Goal: Task Accomplishment & Management: Manage account settings

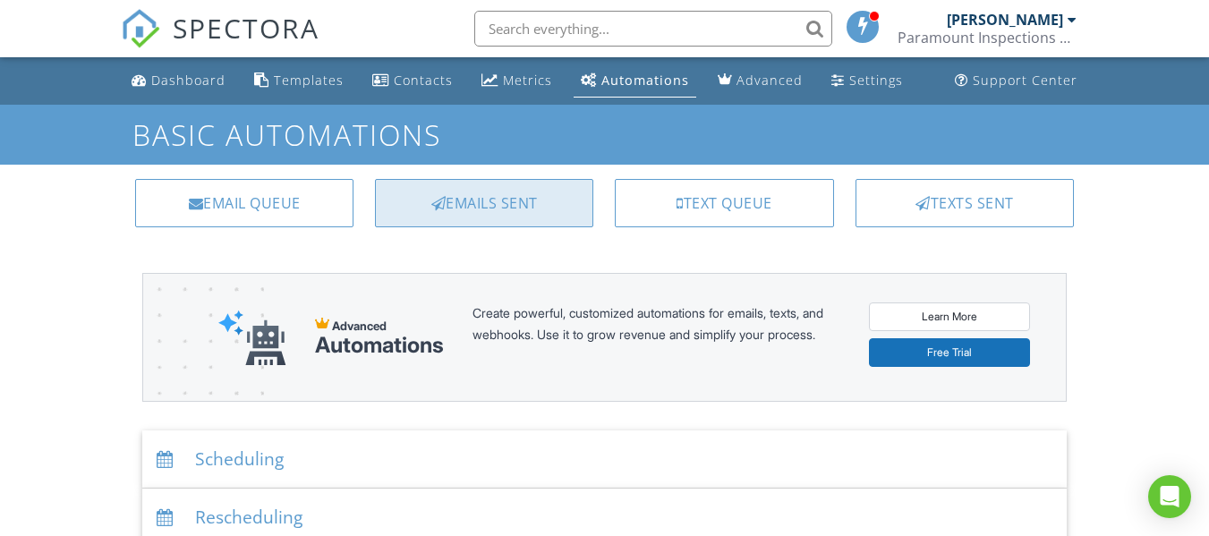
click at [511, 186] on div "Emails Sent" at bounding box center [484, 203] width 218 height 48
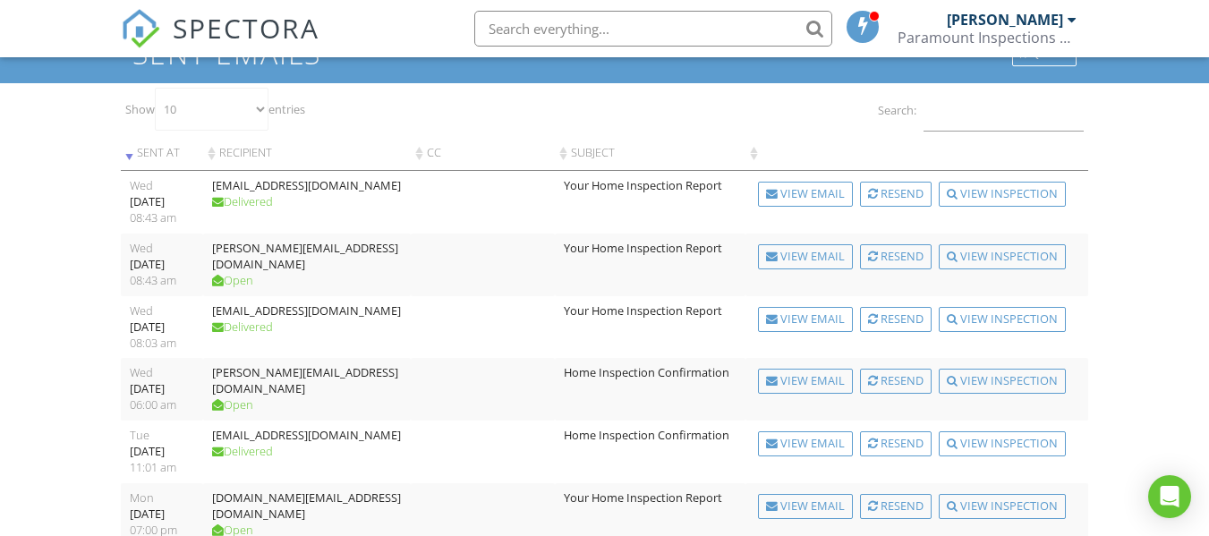
scroll to position [82, 0]
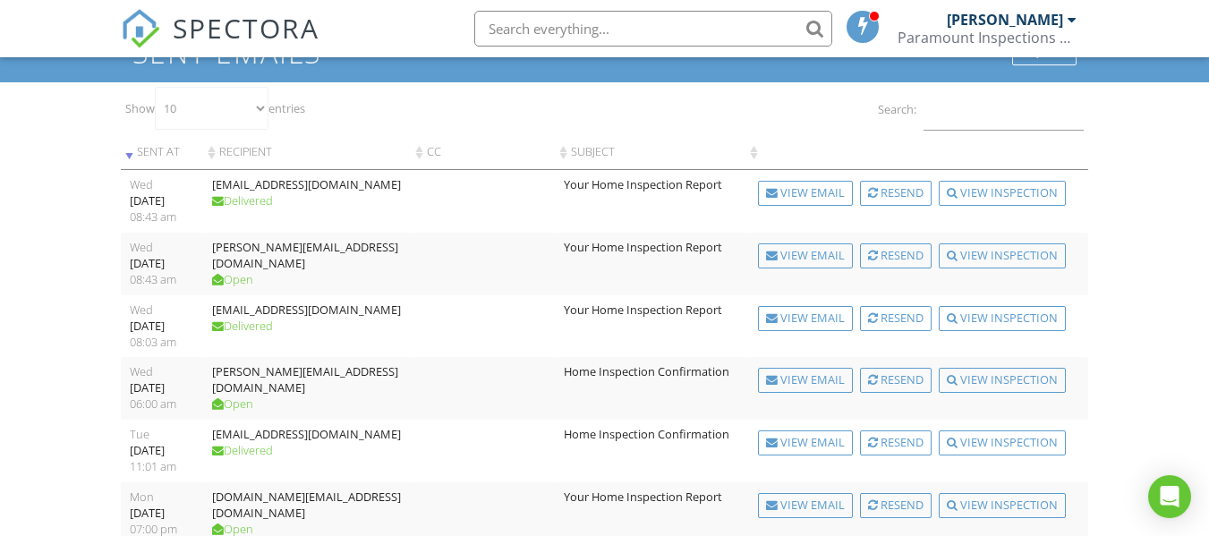
click at [569, 291] on td "Your Home Inspection Report" at bounding box center [650, 264] width 191 height 63
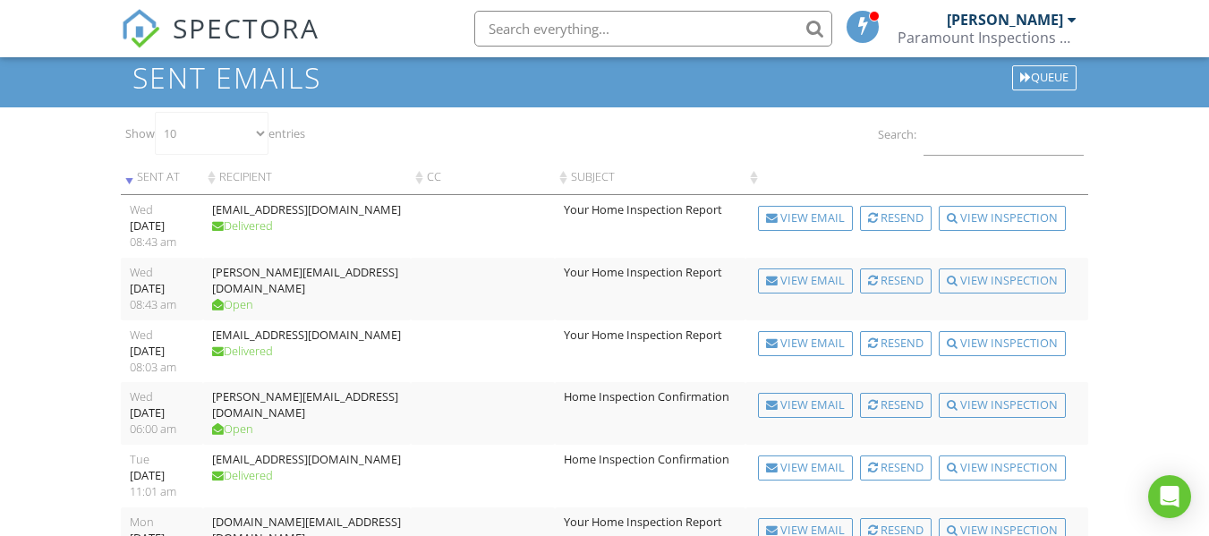
scroll to position [0, 0]
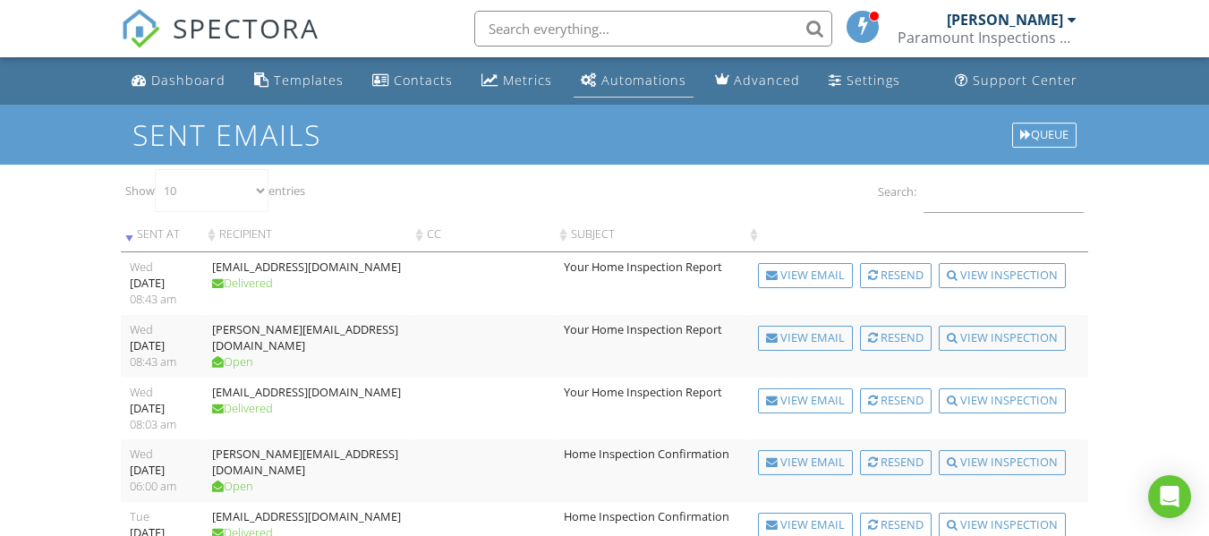
click at [612, 74] on div "Automations" at bounding box center [643, 80] width 85 height 17
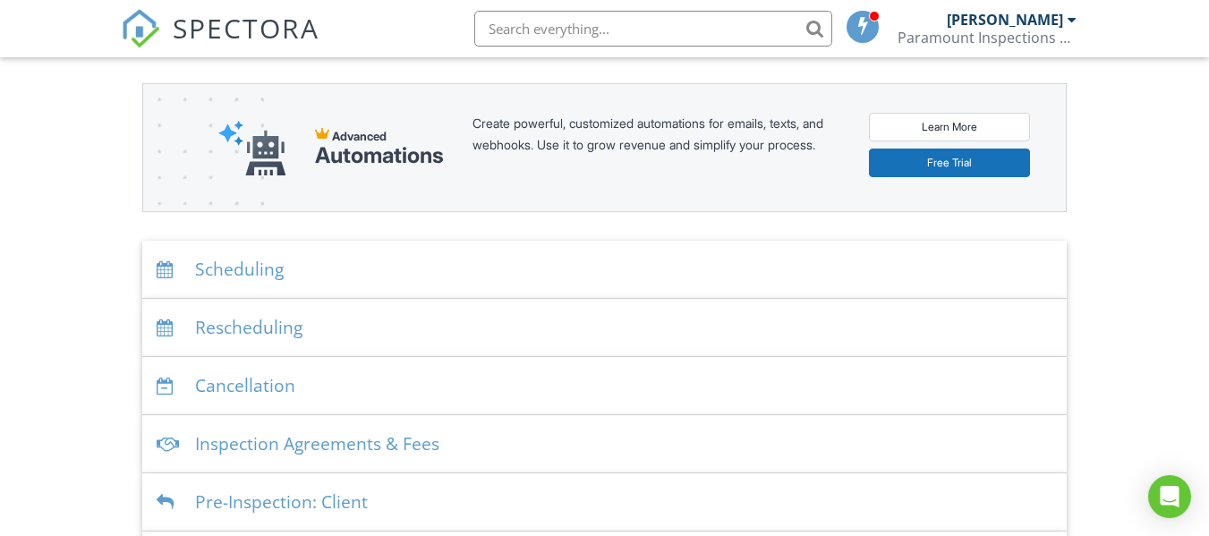
scroll to position [189, 0]
click at [371, 443] on div "Inspection Agreements & Fees" at bounding box center [604, 445] width 924 height 58
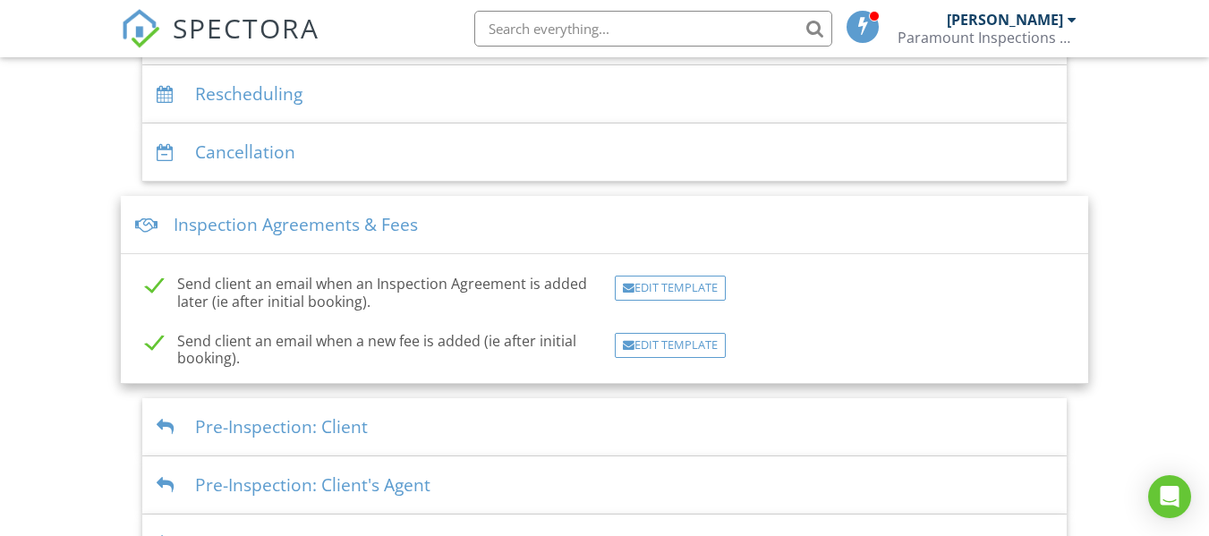
scroll to position [444, 0]
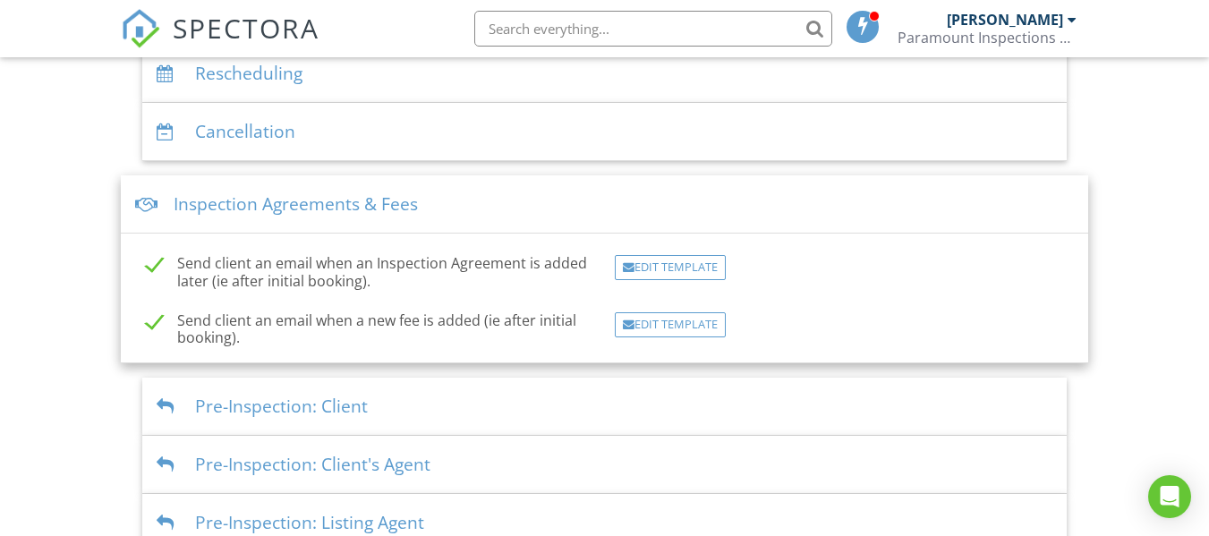
click at [68, 210] on div "Dashboard Templates Contacts Metrics Automations Advanced Settings Support Cent…" at bounding box center [604, 198] width 1209 height 1171
click at [312, 190] on div "Inspection Agreements & Fees" at bounding box center [604, 204] width 967 height 58
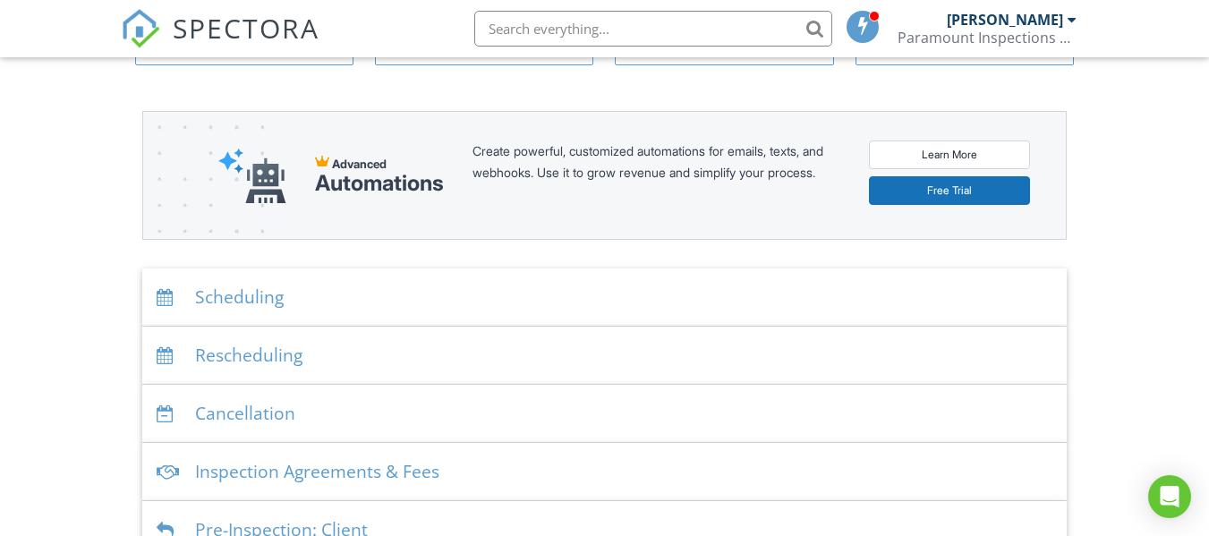
scroll to position [0, 0]
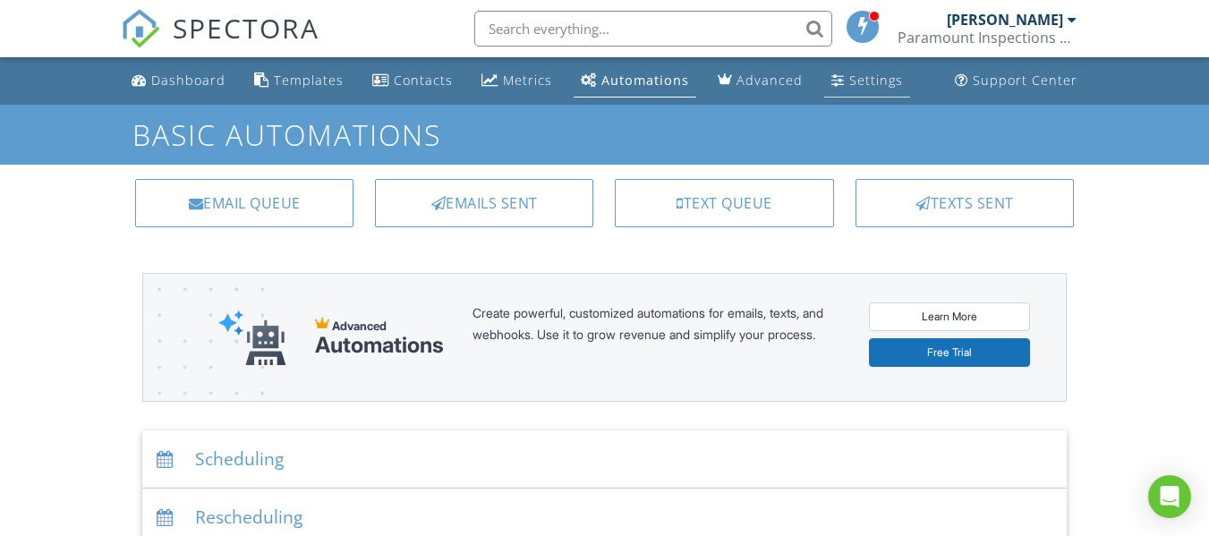
click at [849, 87] on div "Settings" at bounding box center [876, 80] width 54 height 17
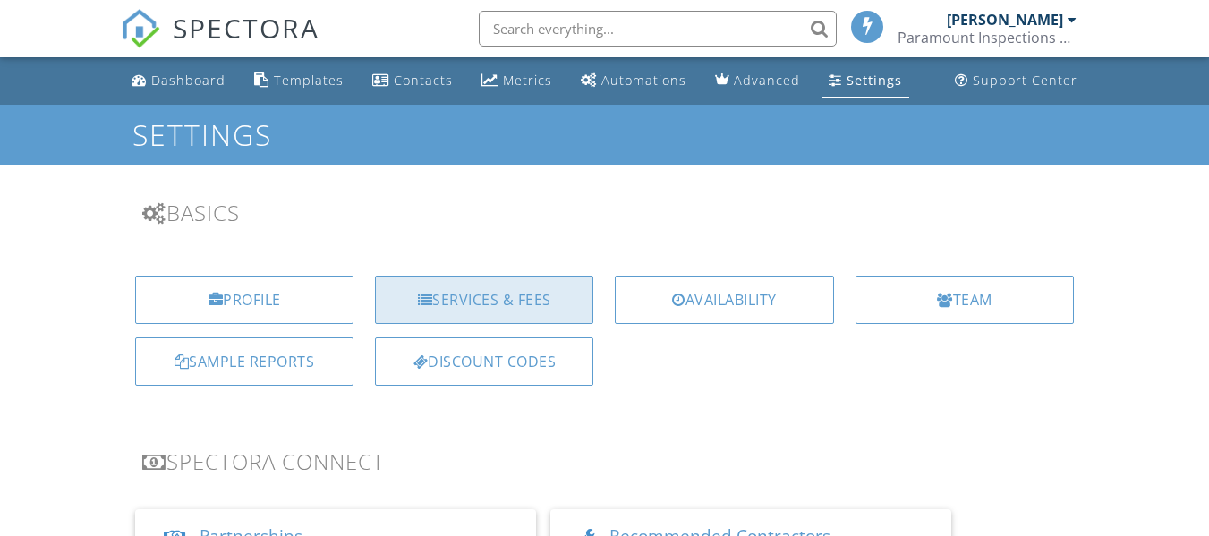
click at [511, 293] on div "Services & Fees" at bounding box center [484, 300] width 218 height 48
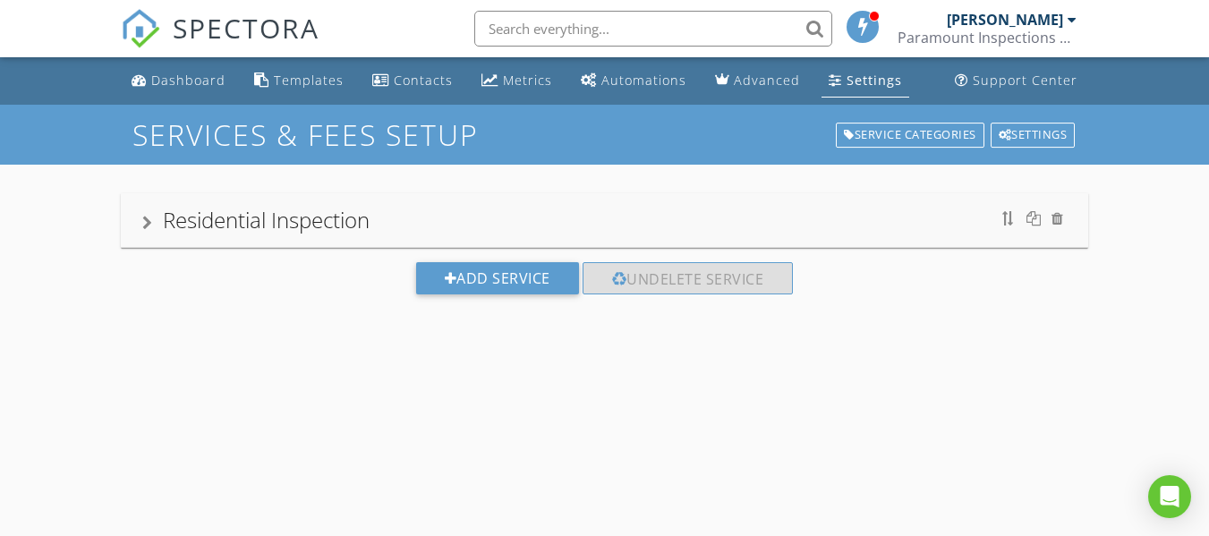
click at [848, 87] on div "Settings" at bounding box center [874, 80] width 55 height 17
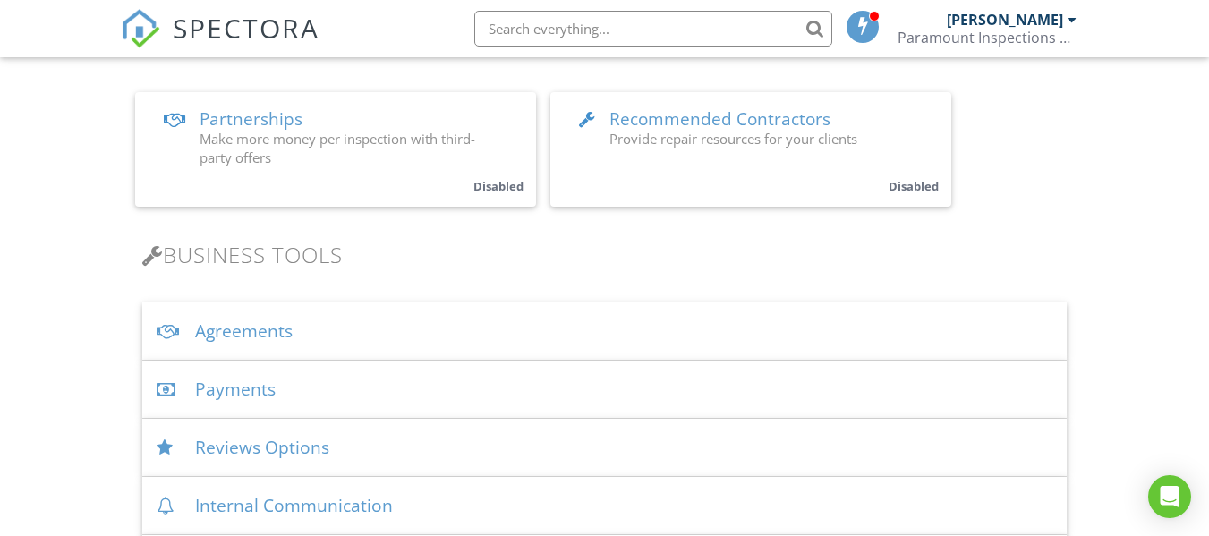
scroll to position [418, 0]
click at [279, 390] on div "Payments" at bounding box center [604, 389] width 924 height 58
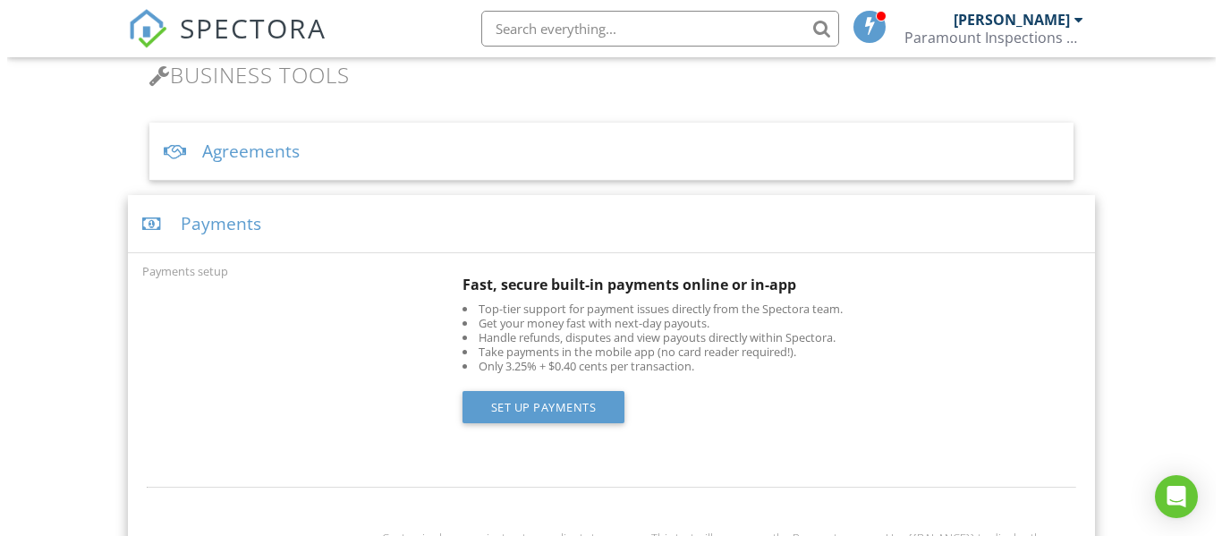
scroll to position [601, 0]
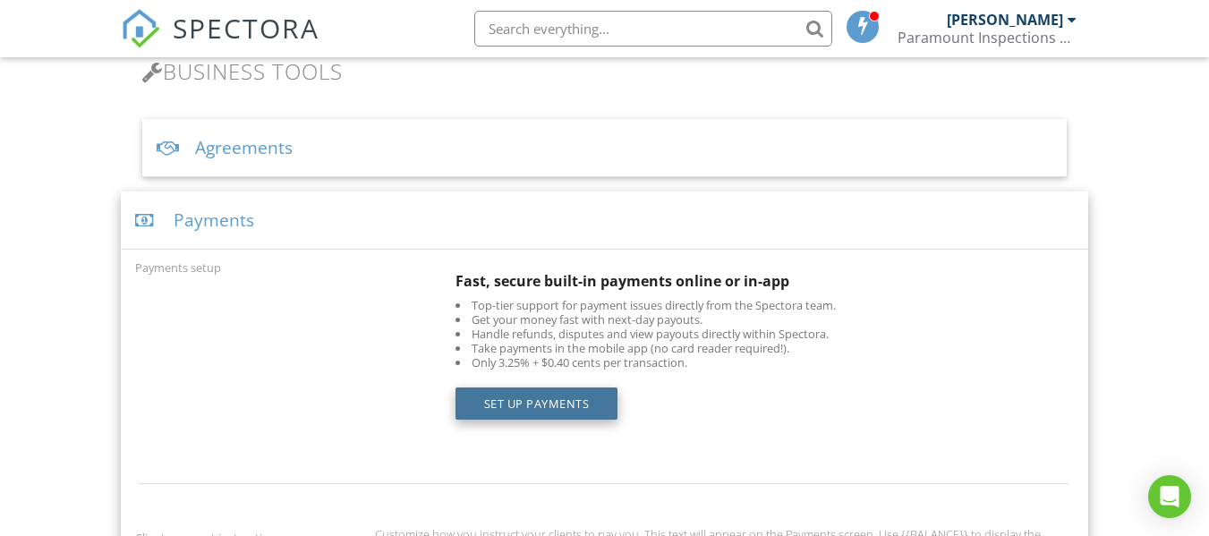
click at [541, 400] on link "Set up Payments" at bounding box center [537, 404] width 163 height 32
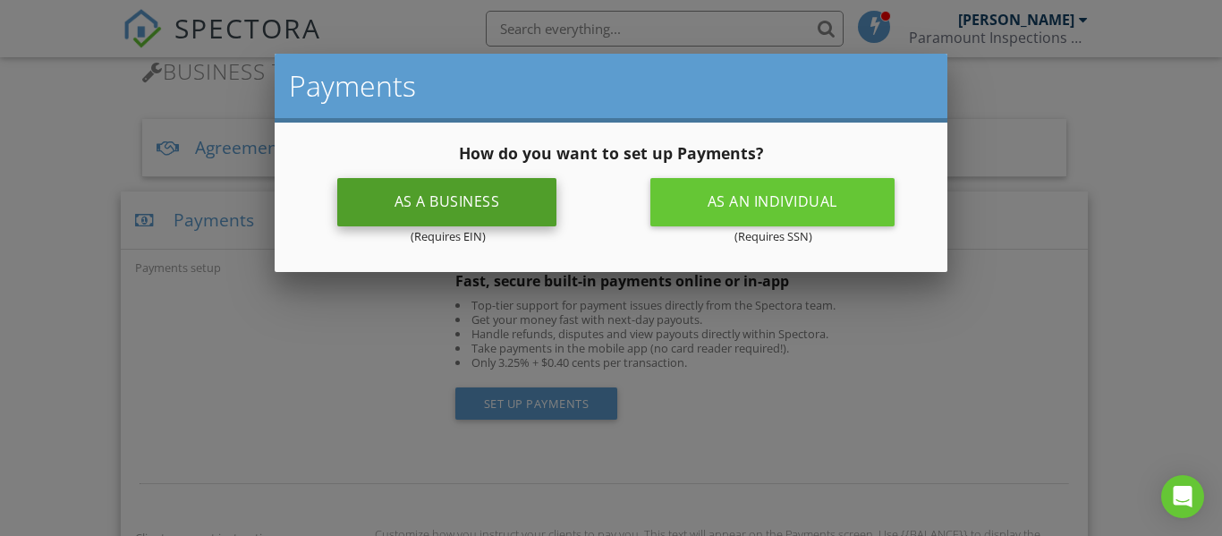
click at [439, 195] on div "As a business" at bounding box center [447, 202] width 220 height 48
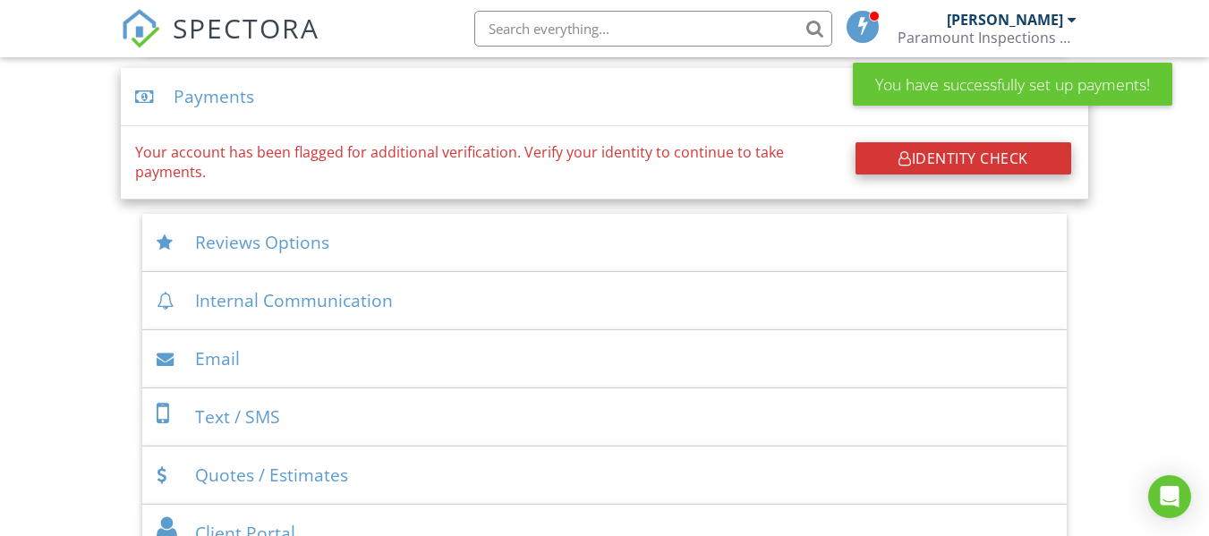
click at [965, 155] on div "Identity Check" at bounding box center [964, 158] width 216 height 32
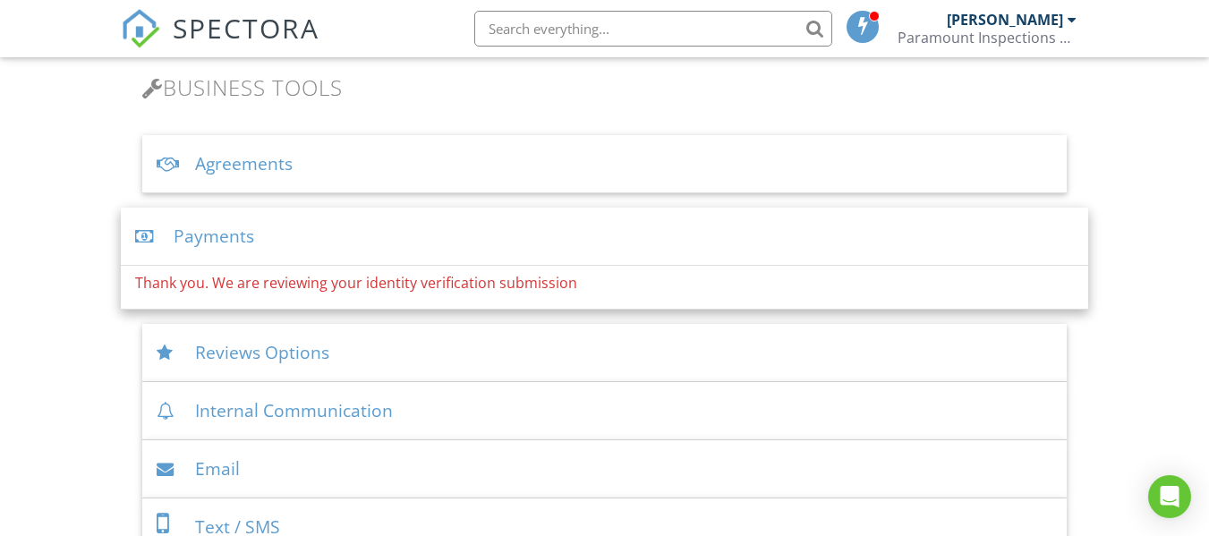
scroll to position [583, 0]
drag, startPoint x: 490, startPoint y: 188, endPoint x: 307, endPoint y: 234, distance: 189.3
click at [307, 234] on ul "Agreements Signature Type ▼ E-signature (checkbox) E-signature (checkbox) Writt…" at bounding box center [604, 406] width 967 height 538
click at [307, 234] on div "Payments" at bounding box center [604, 238] width 967 height 58
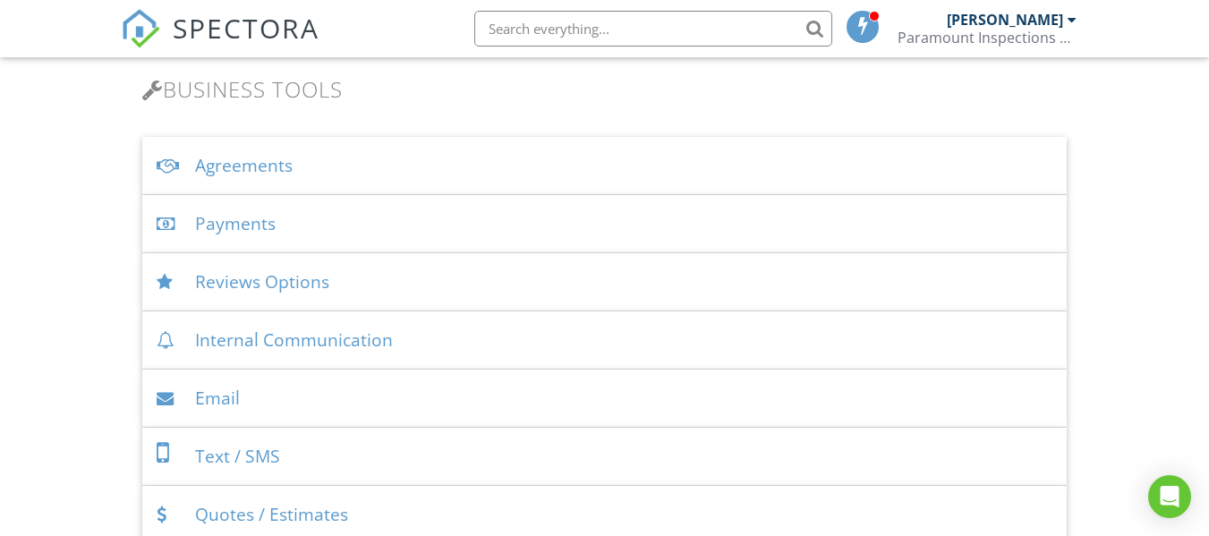
click at [307, 234] on div "Payments" at bounding box center [604, 224] width 924 height 58
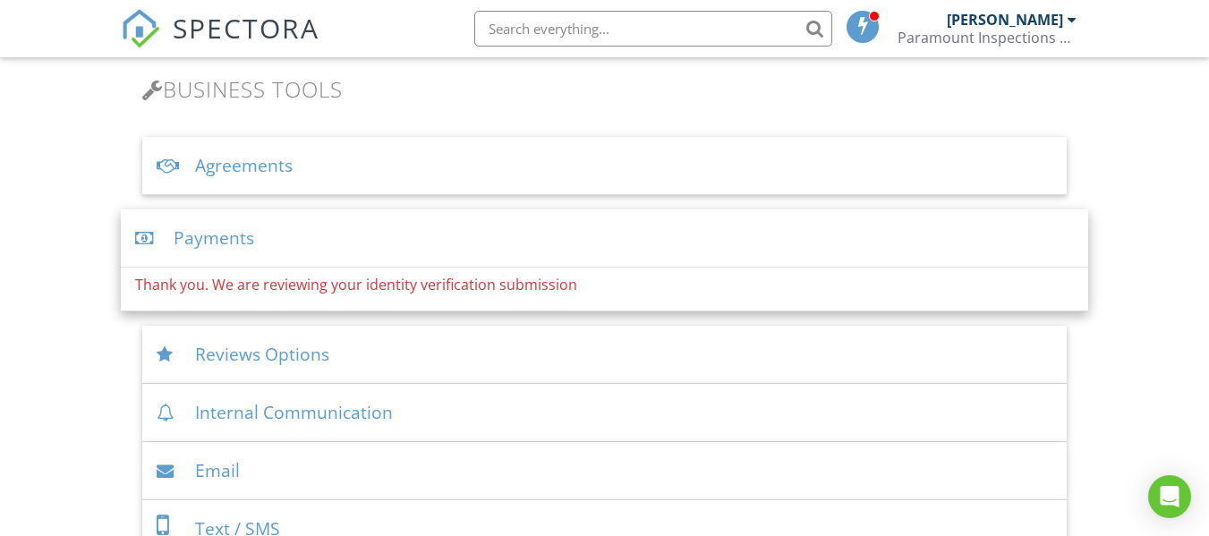
click at [215, 30] on span "SPECTORA" at bounding box center [246, 28] width 147 height 38
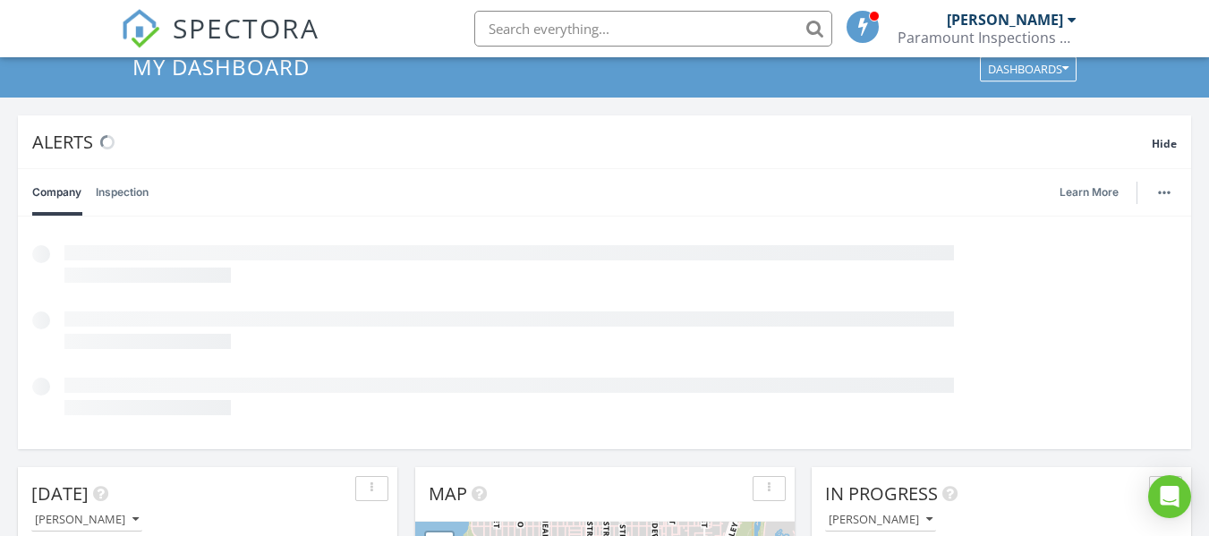
scroll to position [65, 0]
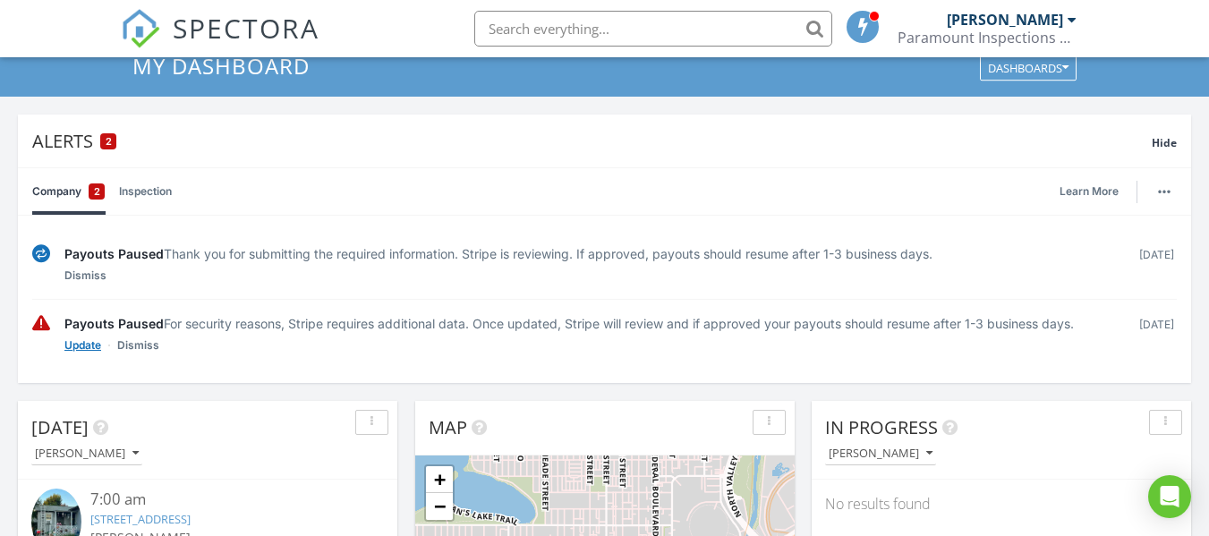
click at [79, 348] on link "Update" at bounding box center [82, 346] width 37 height 18
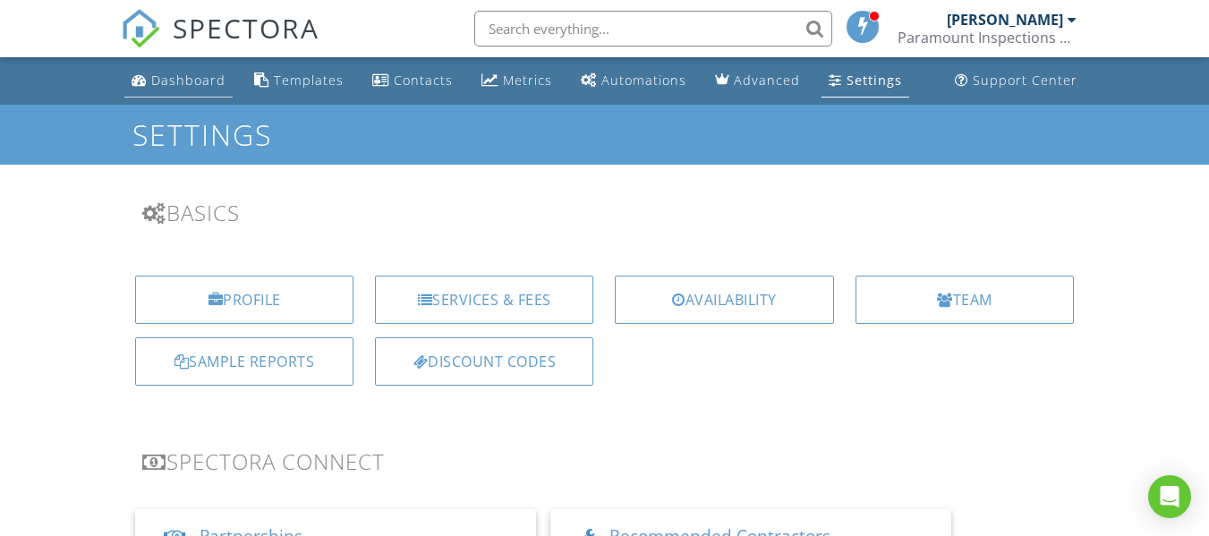
click at [176, 81] on div "Dashboard" at bounding box center [188, 80] width 74 height 17
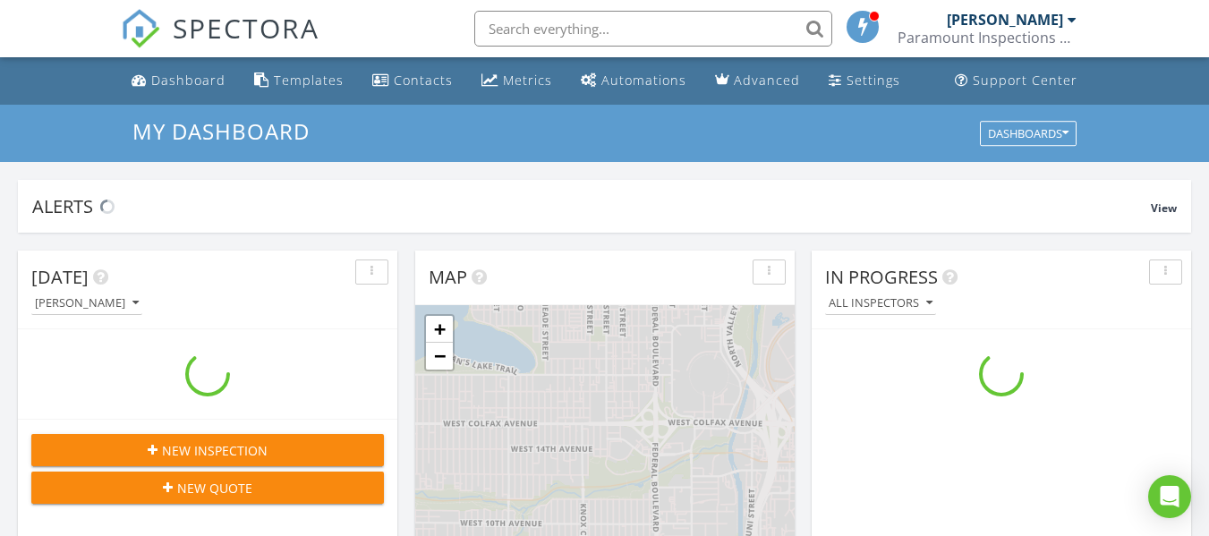
scroll to position [1657, 1237]
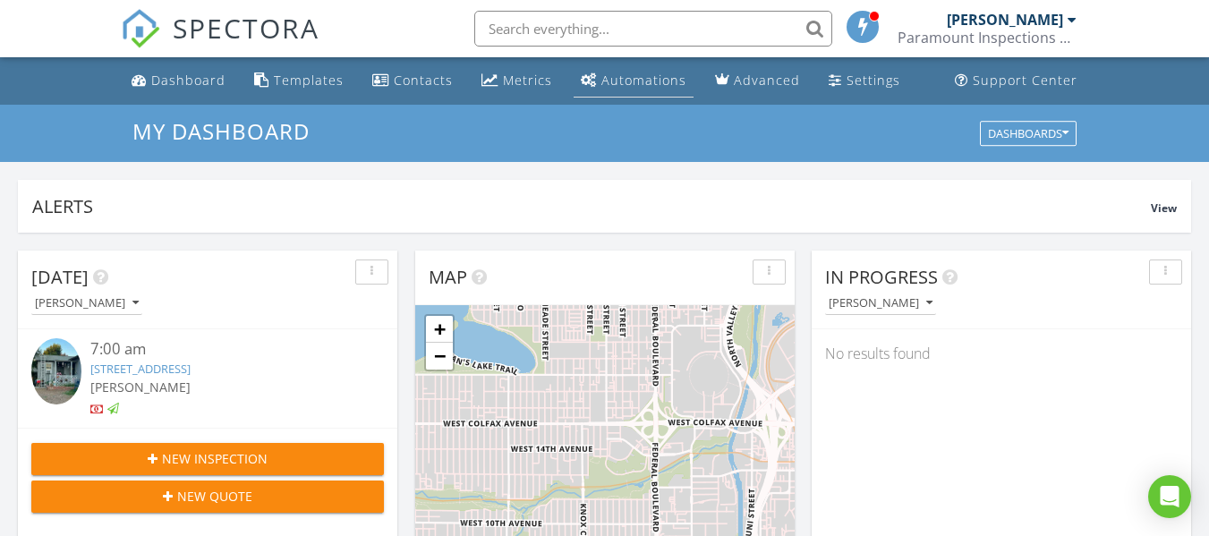
click at [618, 83] on div "Automations" at bounding box center [643, 80] width 85 height 17
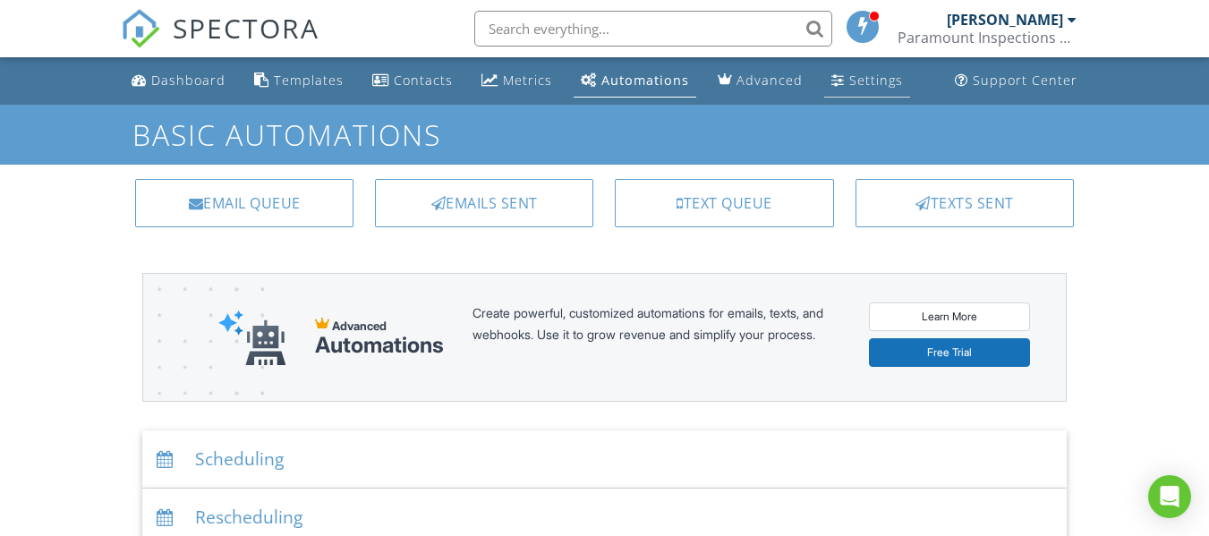
click at [854, 79] on div "Settings" at bounding box center [876, 80] width 54 height 17
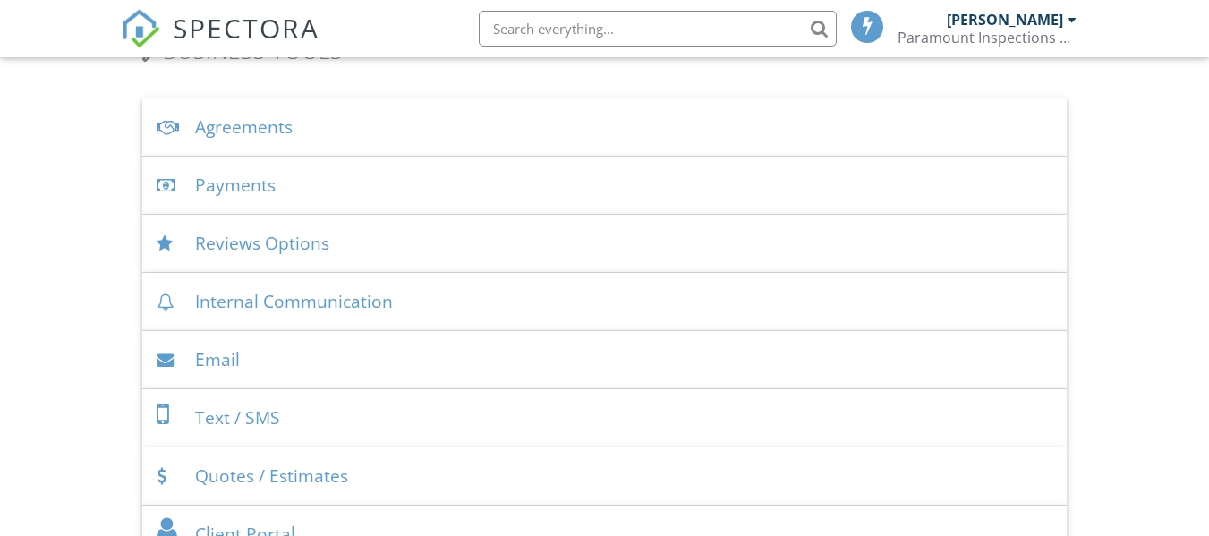
click at [272, 190] on div "Payments" at bounding box center [604, 186] width 924 height 58
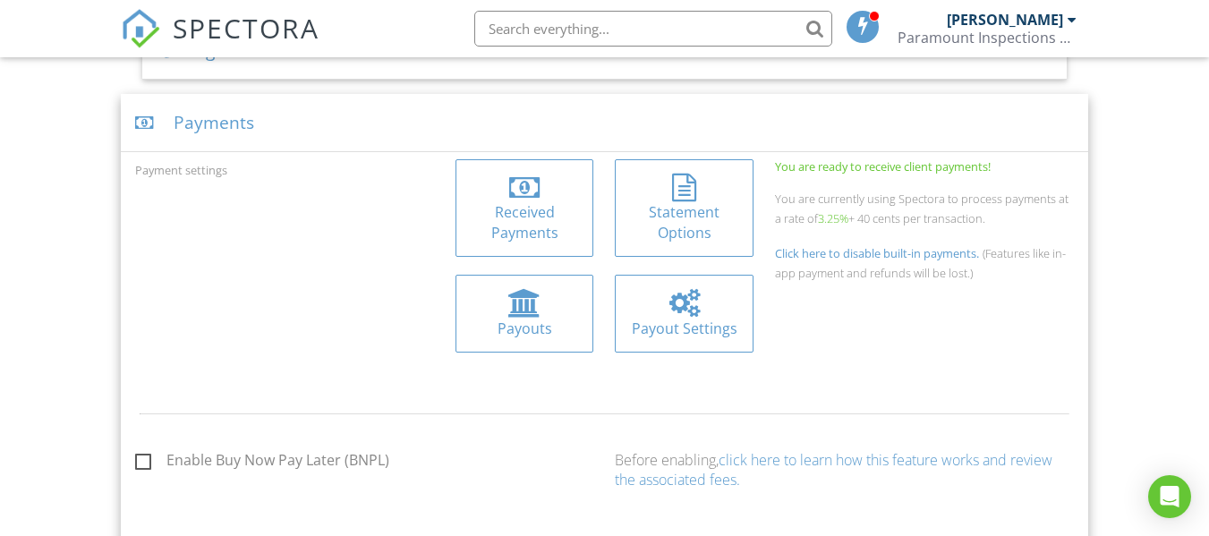
scroll to position [697, 0]
click at [543, 199] on div at bounding box center [525, 189] width 110 height 29
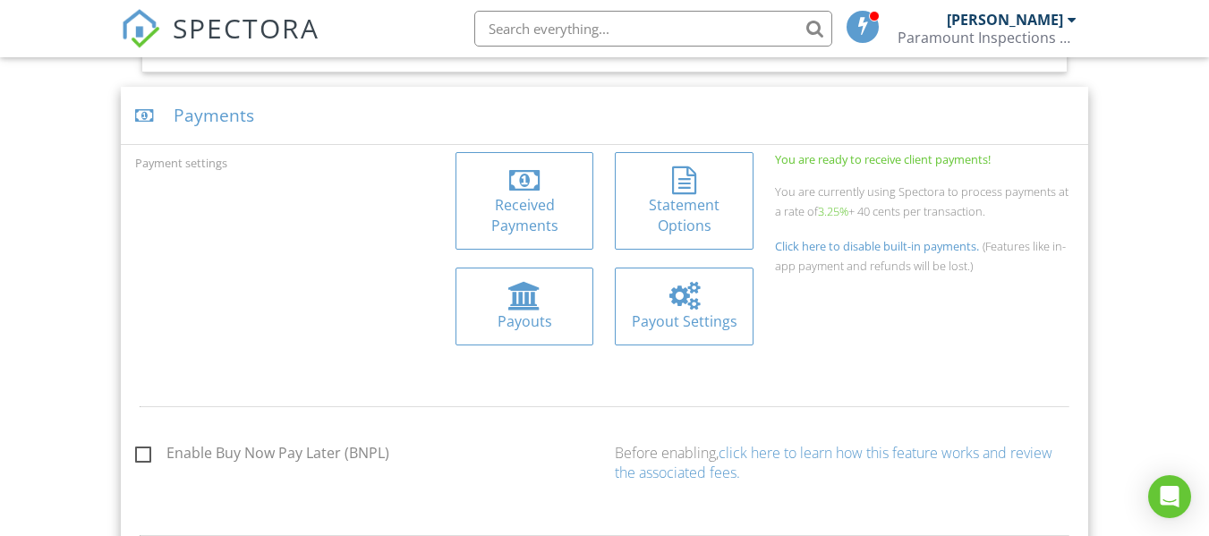
scroll to position [707, 0]
click at [536, 319] on div "Payouts" at bounding box center [525, 320] width 110 height 20
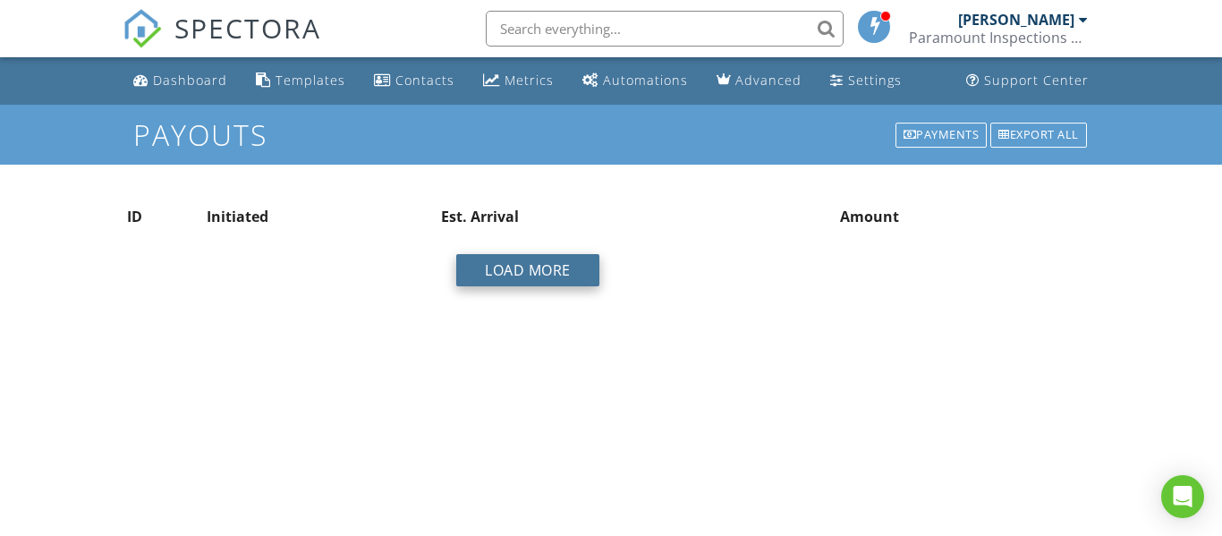
click at [526, 272] on button "Load More" at bounding box center [527, 270] width 143 height 32
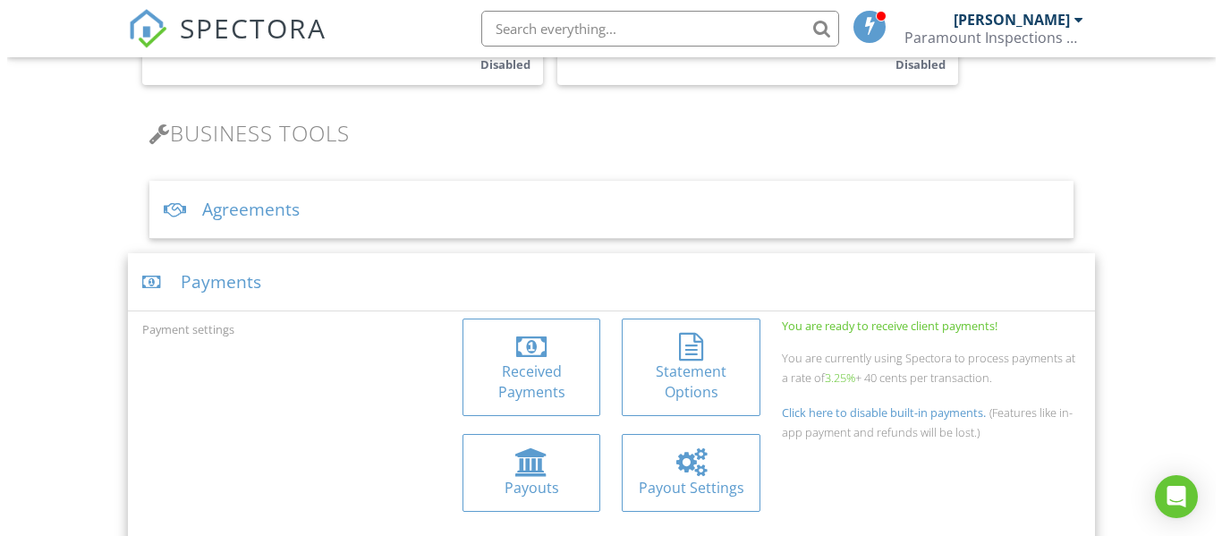
scroll to position [536, 0]
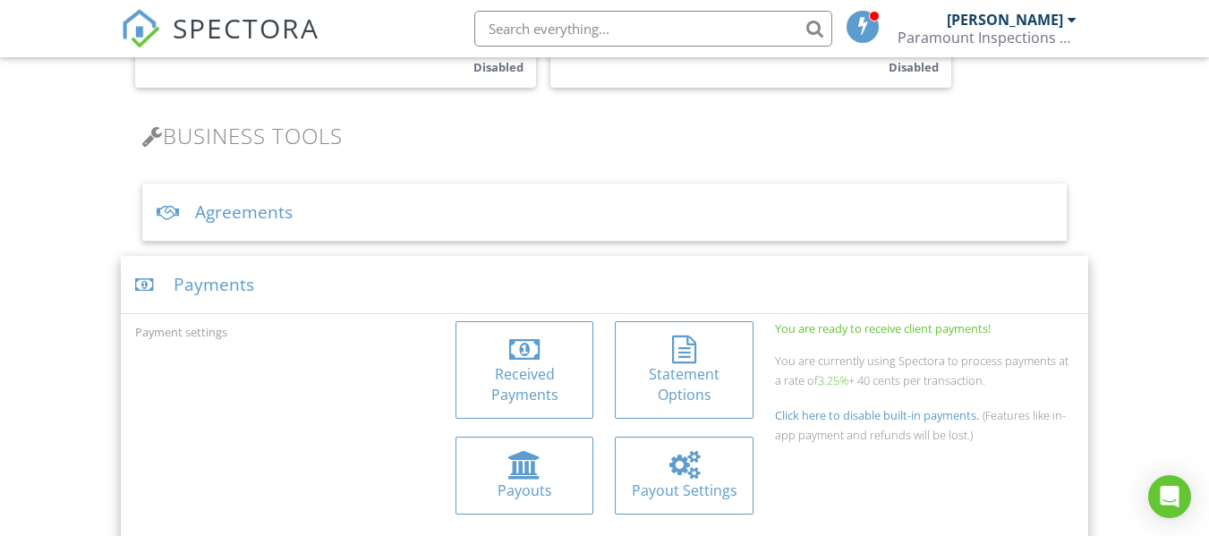
click at [754, 141] on h3 "Business Tools" at bounding box center [604, 136] width 924 height 24
click at [699, 348] on div at bounding box center [684, 350] width 110 height 29
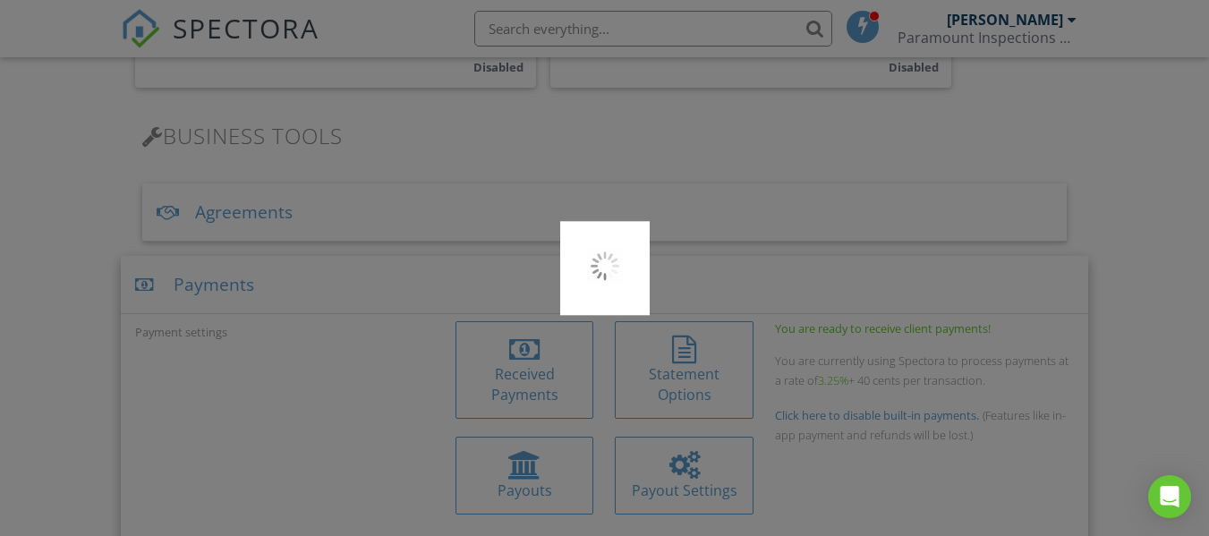
type input "PARAMOUNT"
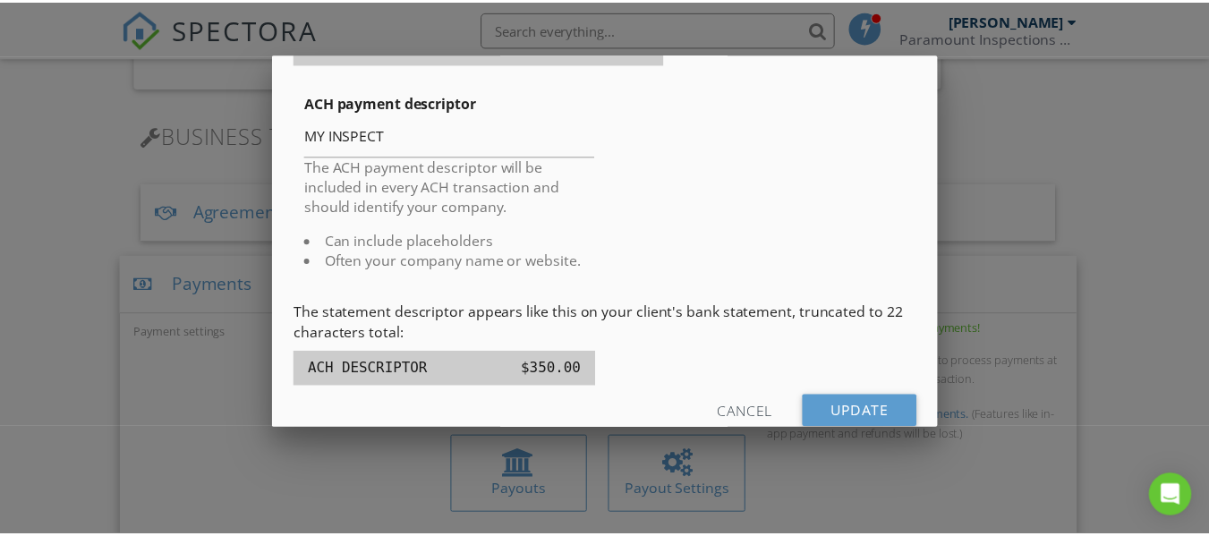
scroll to position [575, 0]
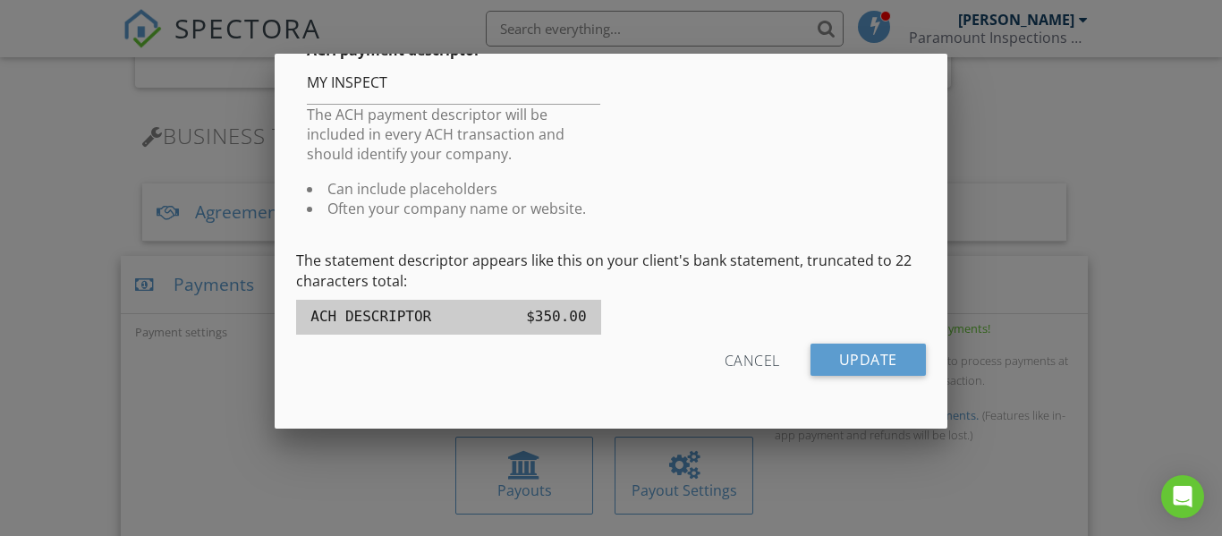
click at [751, 354] on div "Cancel" at bounding box center [752, 360] width 55 height 32
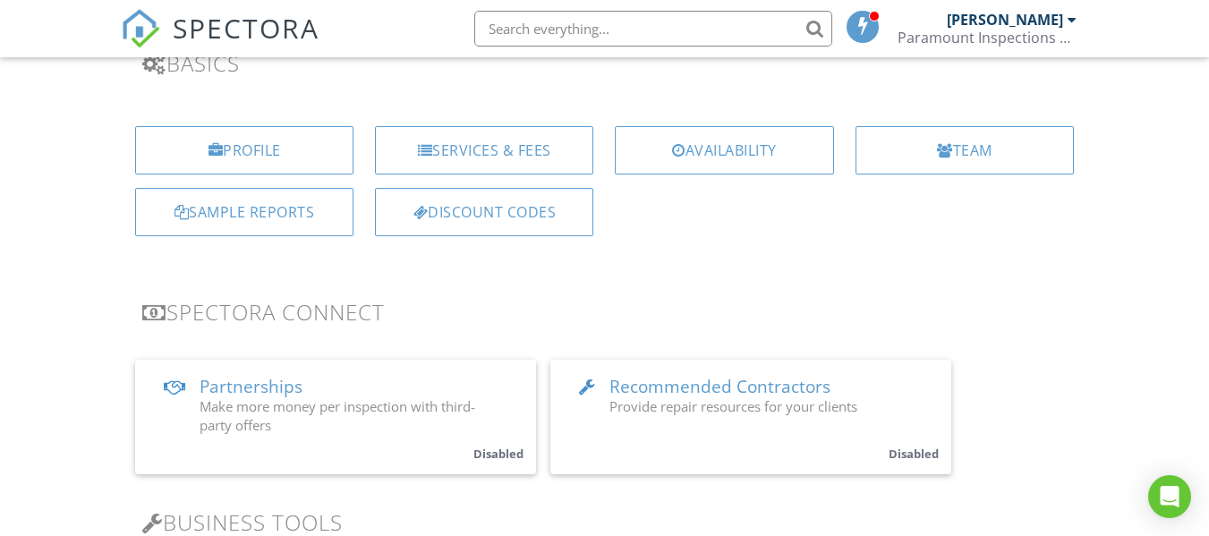
scroll to position [0, 0]
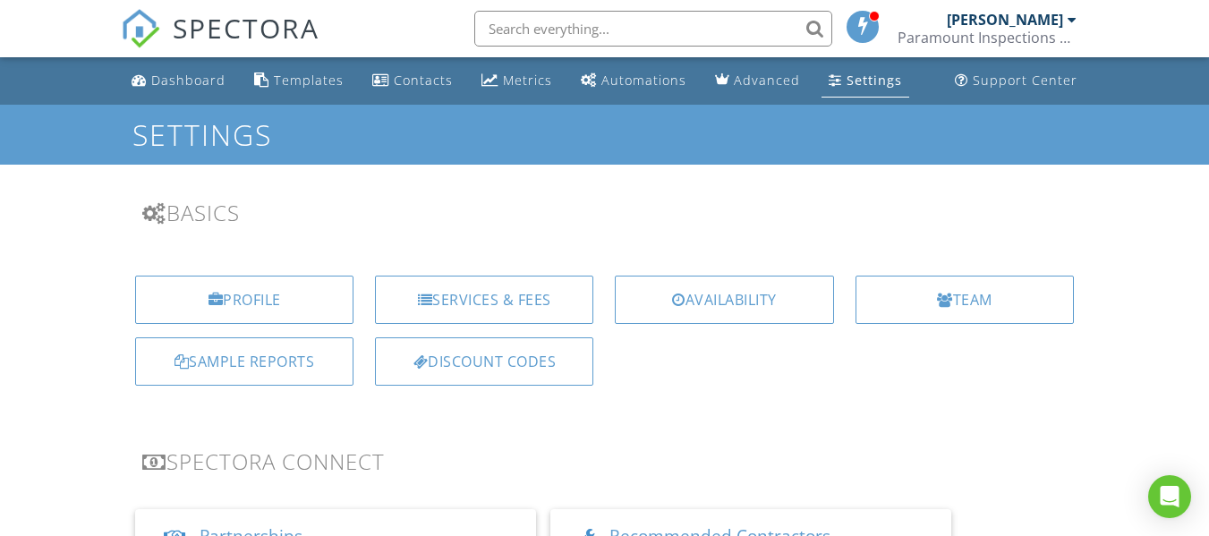
click at [197, 86] on div "Dashboard" at bounding box center [188, 80] width 74 height 17
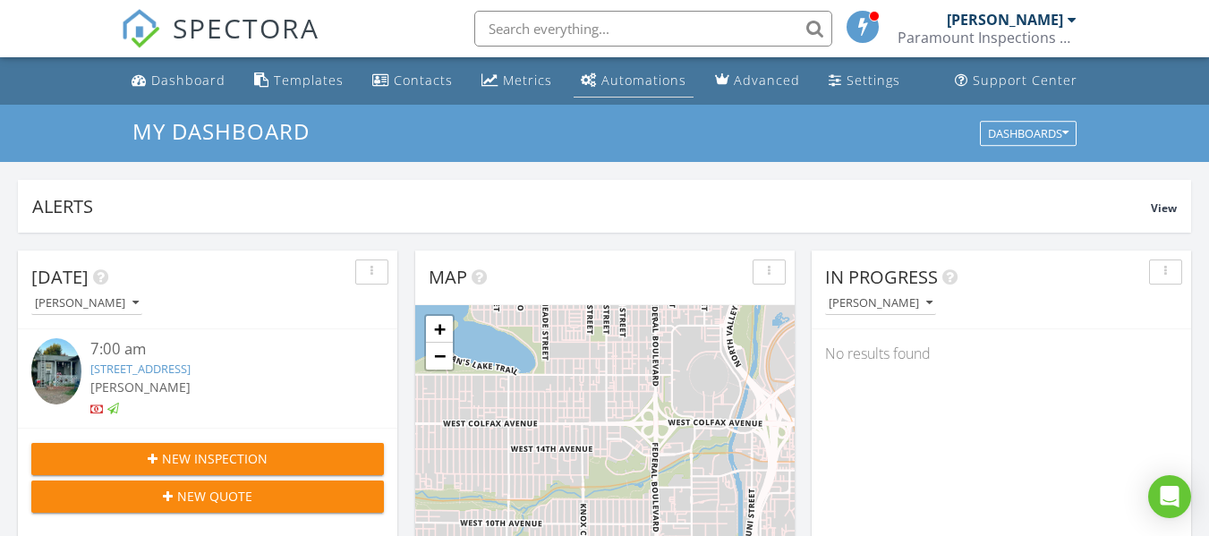
click at [625, 75] on div "Automations" at bounding box center [643, 80] width 85 height 17
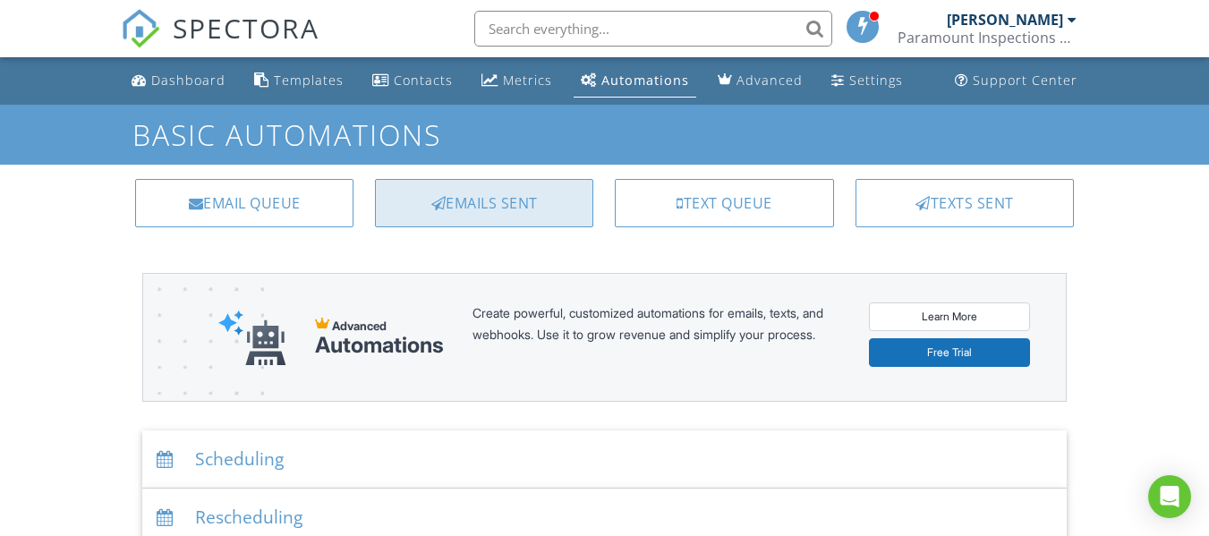
click at [467, 209] on div "Emails Sent" at bounding box center [484, 203] width 218 height 48
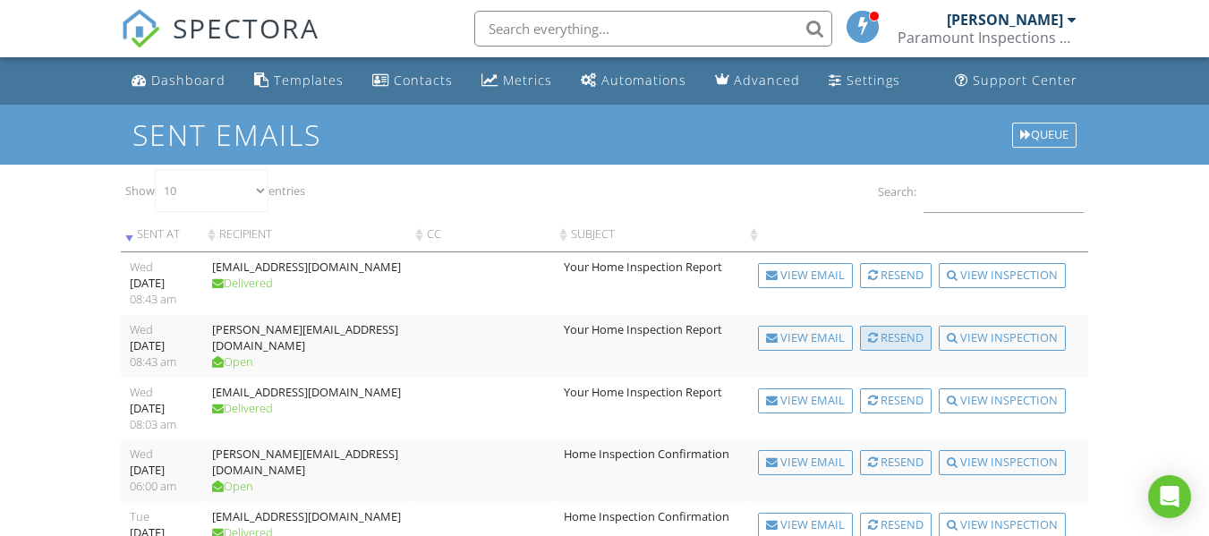
click at [895, 339] on div "Resend" at bounding box center [896, 338] width 72 height 25
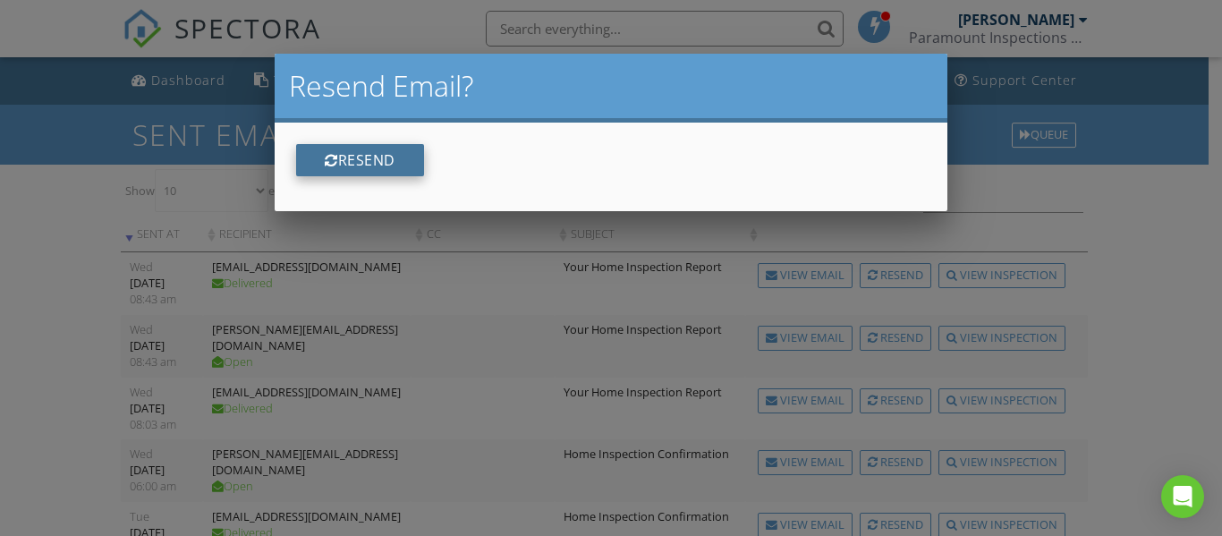
click at [383, 170] on button "Resend" at bounding box center [360, 160] width 128 height 32
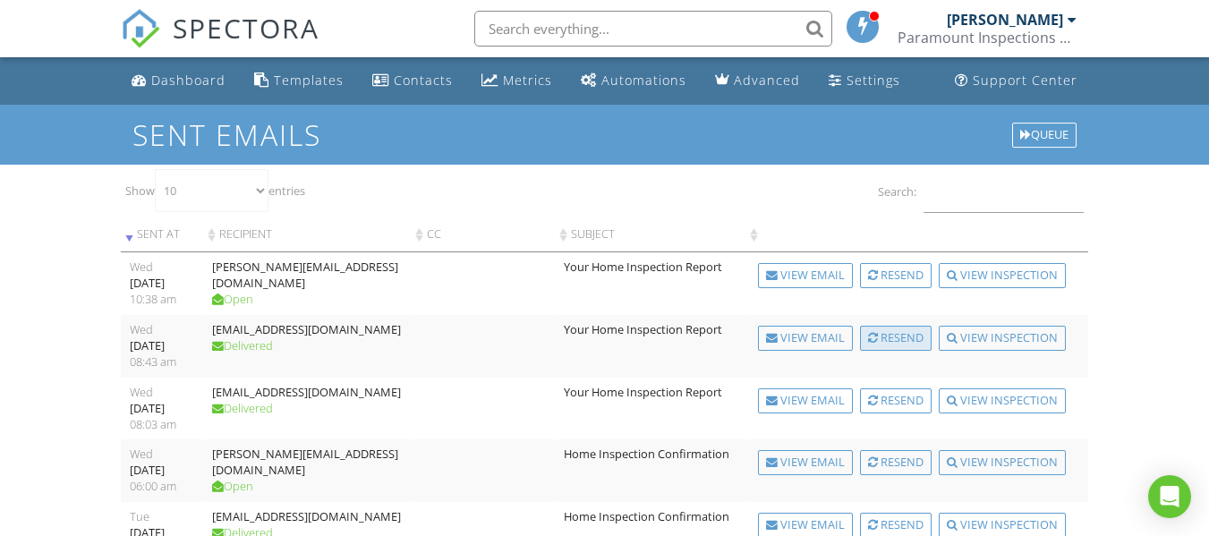
click at [897, 343] on div "Resend" at bounding box center [896, 338] width 72 height 25
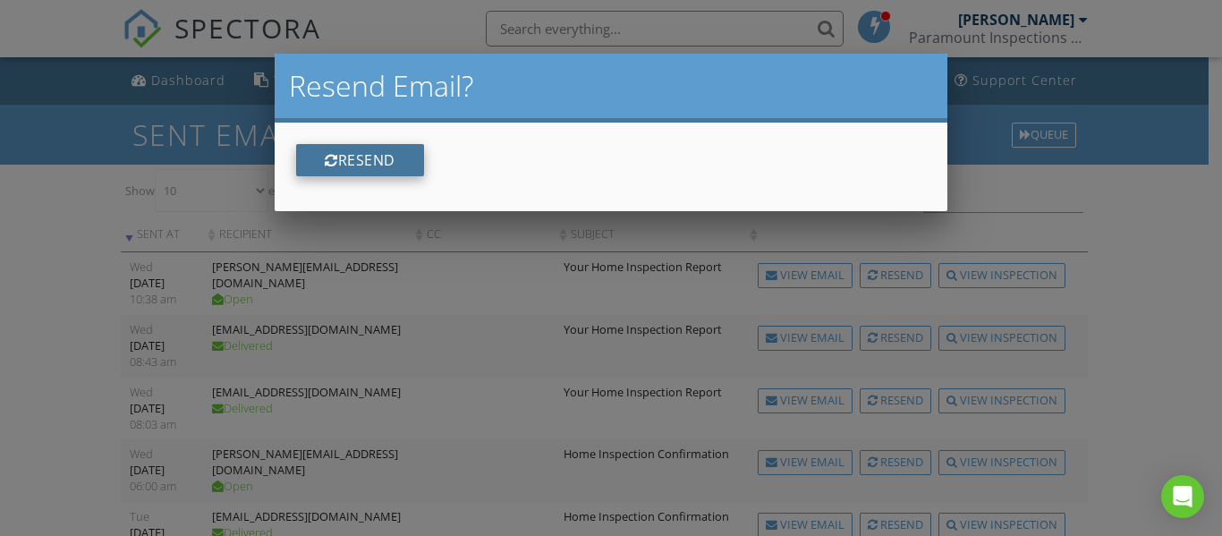
click at [388, 156] on button "Resend" at bounding box center [360, 160] width 128 height 32
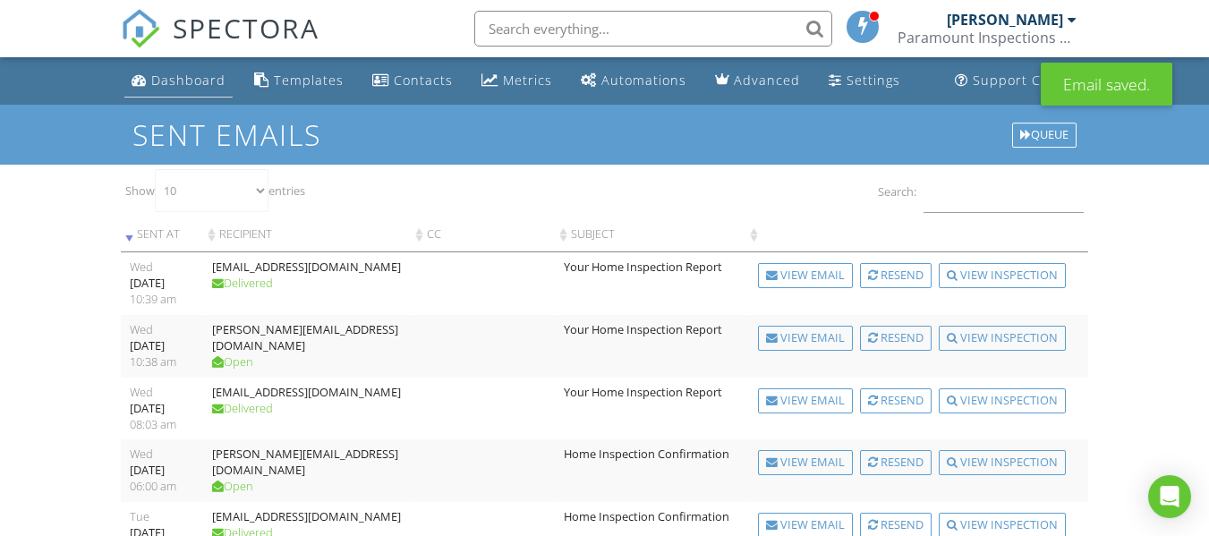
click at [179, 75] on div "Dashboard" at bounding box center [188, 80] width 74 height 17
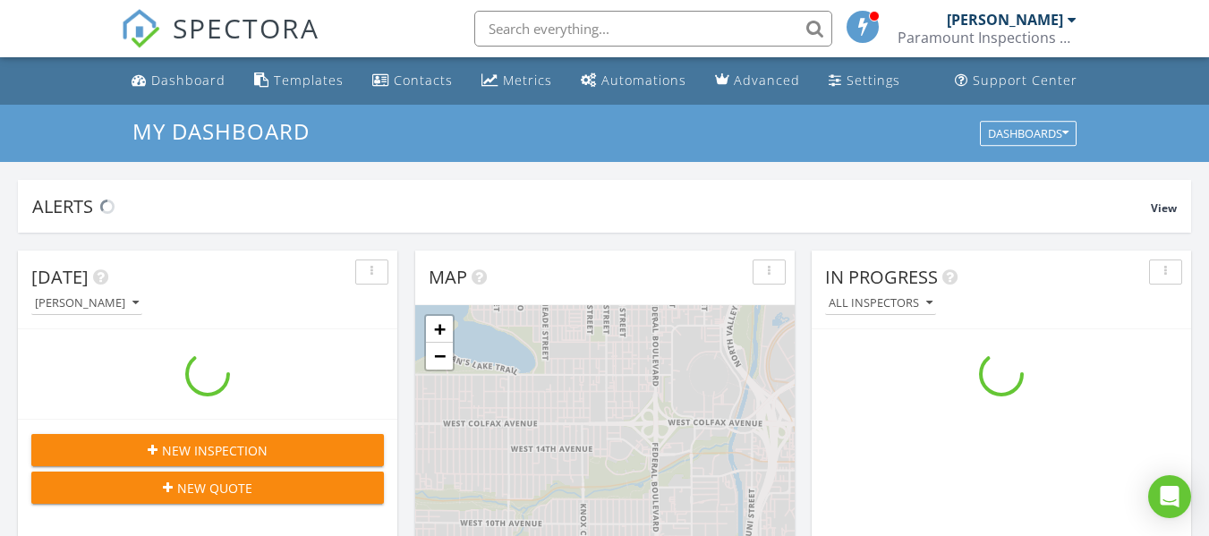
scroll to position [1657, 1237]
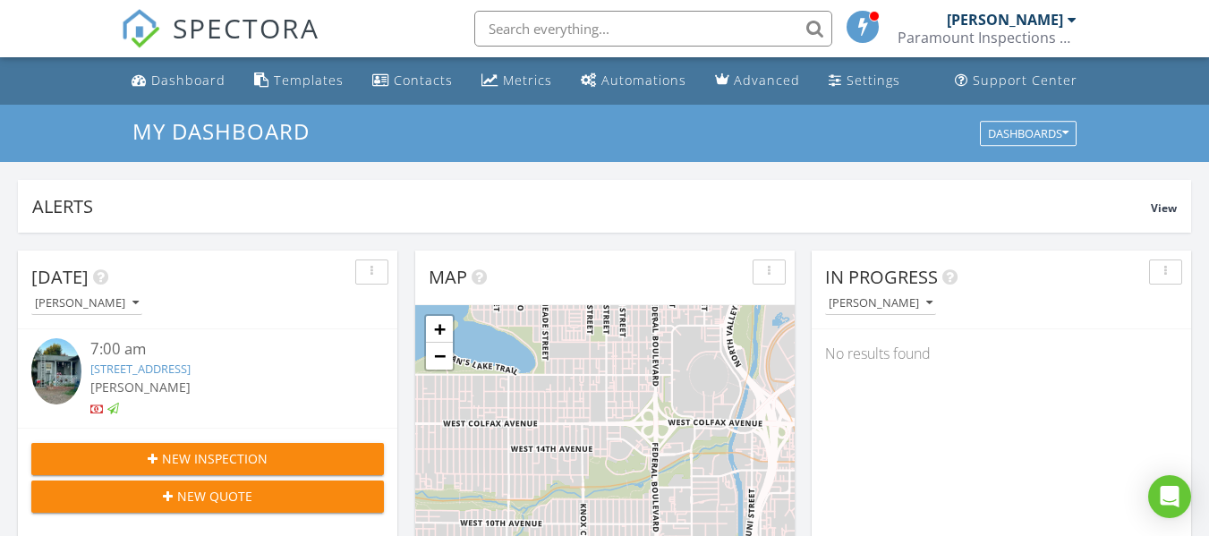
click at [191, 362] on link "3305 Cypress St #6, Sacramento, CA 95838" at bounding box center [140, 369] width 100 height 16
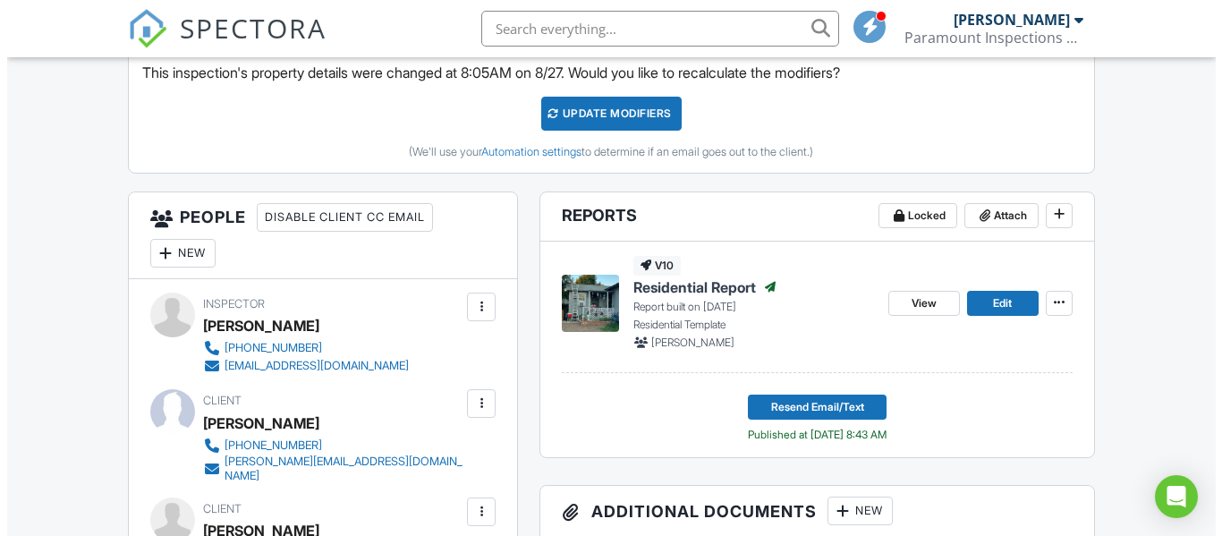
scroll to position [522, 0]
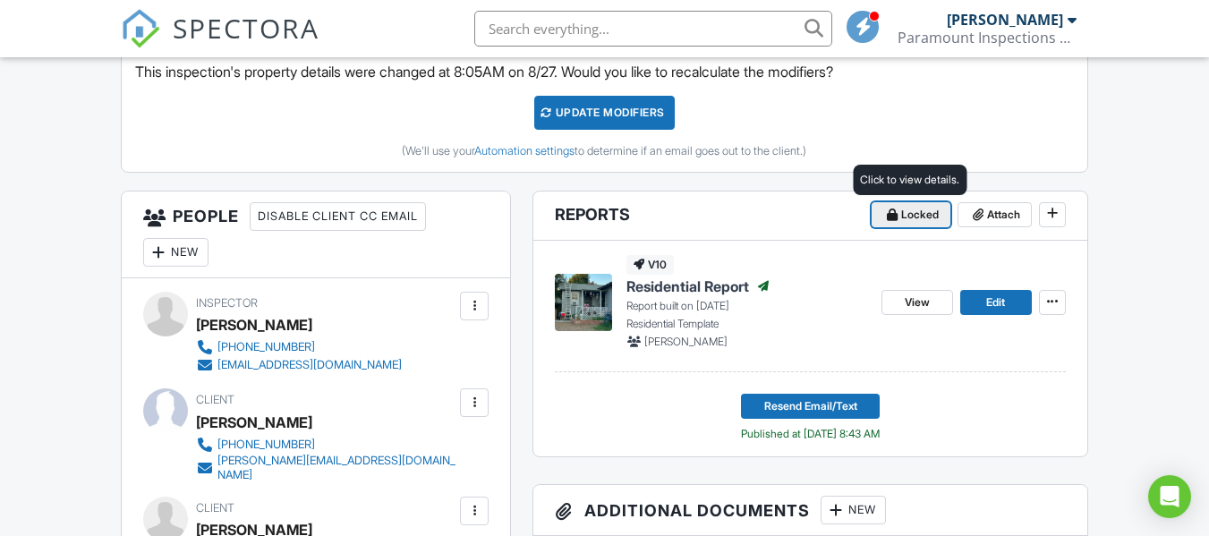
click at [916, 213] on span "Locked" at bounding box center [920, 215] width 38 height 18
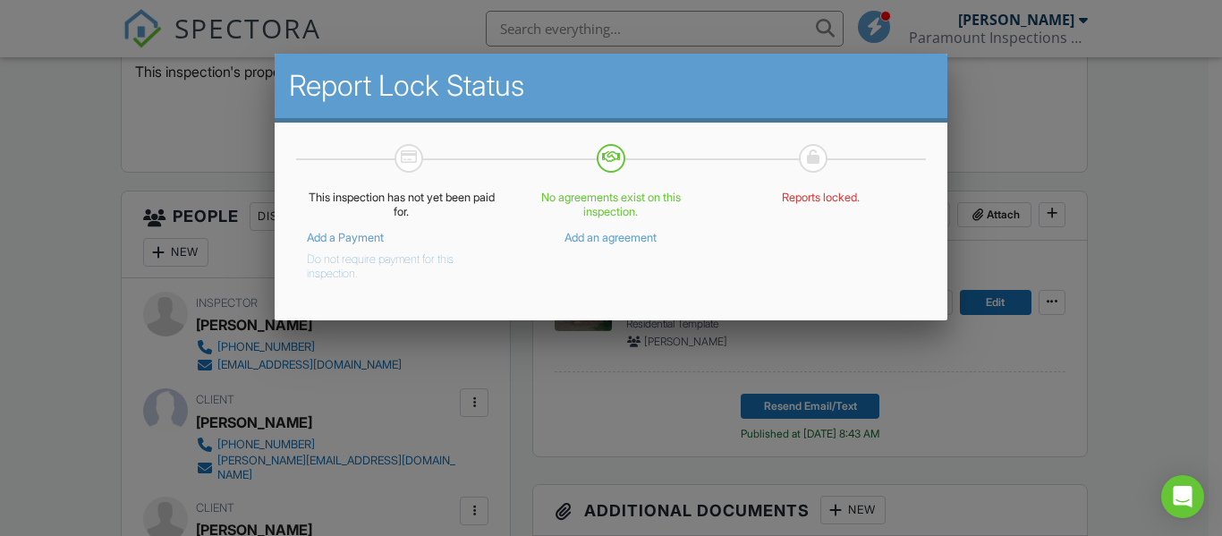
click at [371, 236] on link "Add a Payment" at bounding box center [345, 237] width 77 height 13
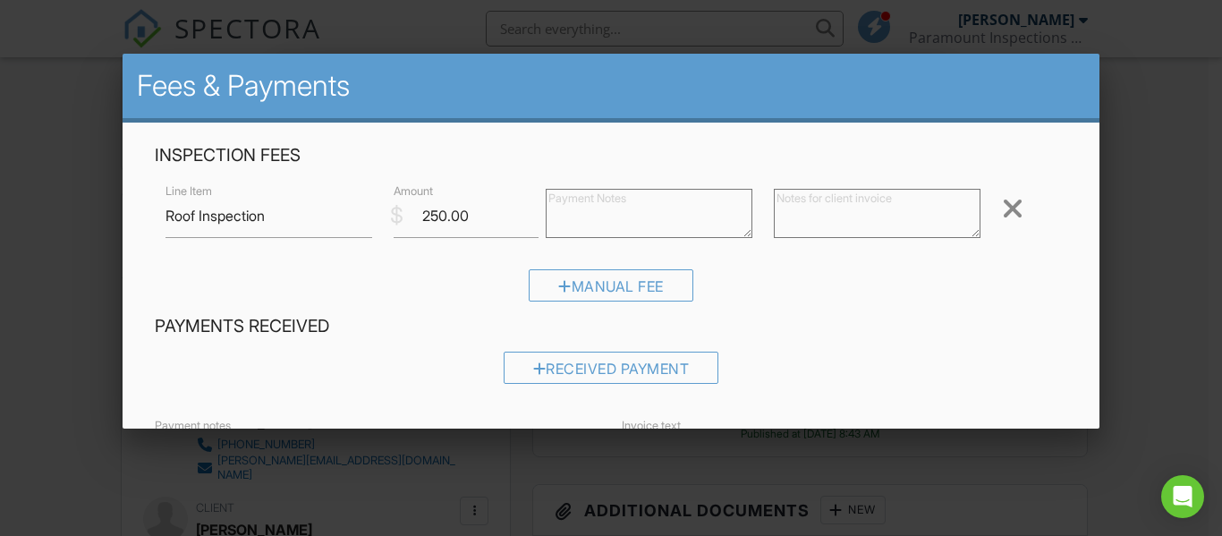
click at [589, 220] on textarea at bounding box center [649, 213] width 207 height 49
click at [773, 473] on div at bounding box center [611, 246] width 1222 height 670
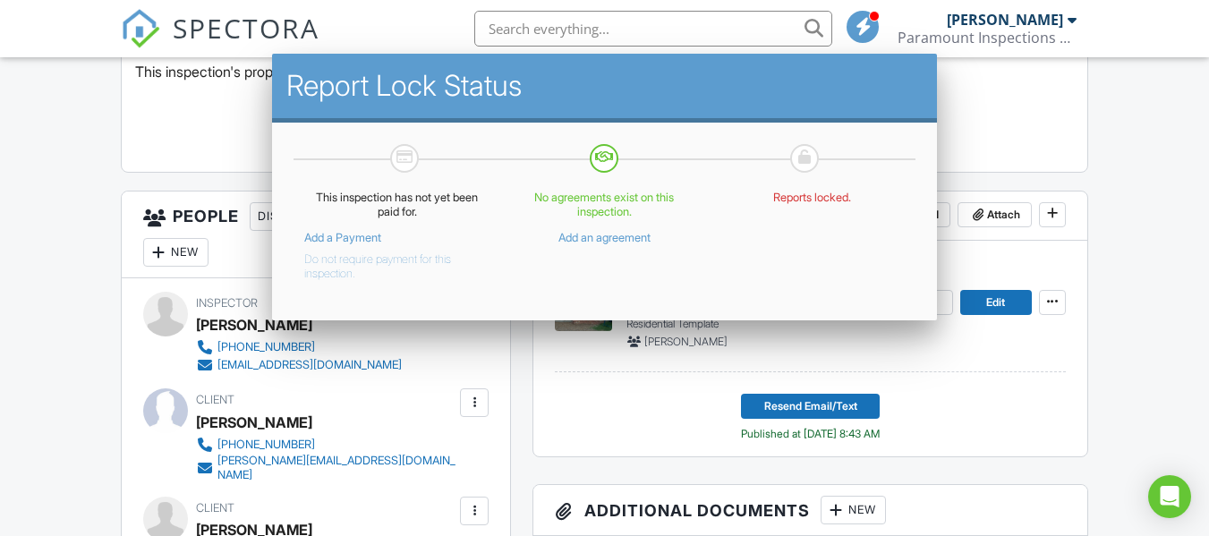
click at [372, 231] on link "Add a Payment" at bounding box center [342, 237] width 77 height 13
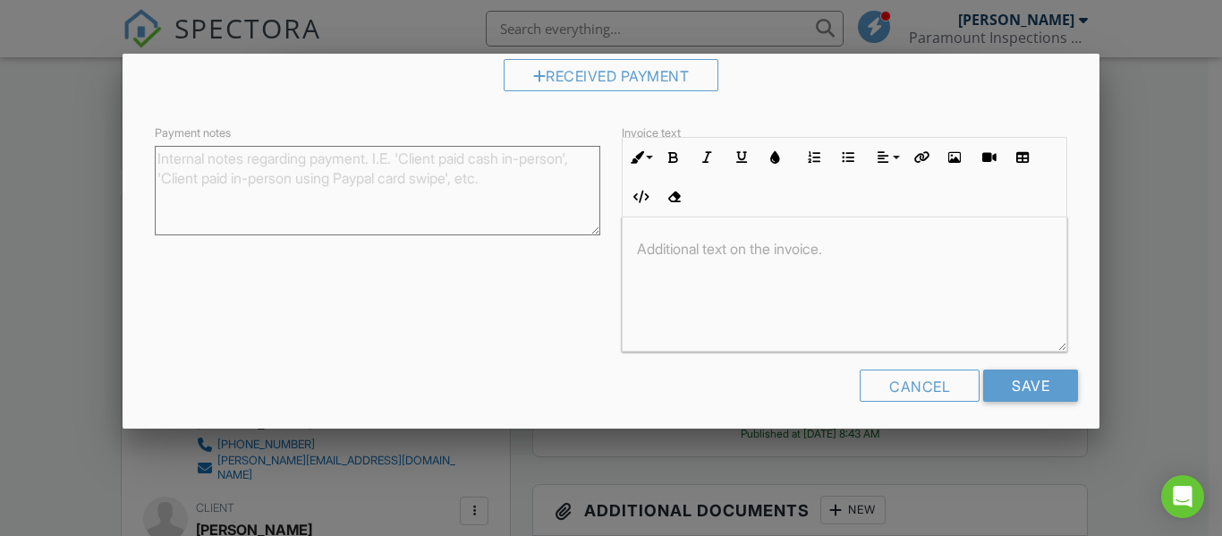
scroll to position [301, 0]
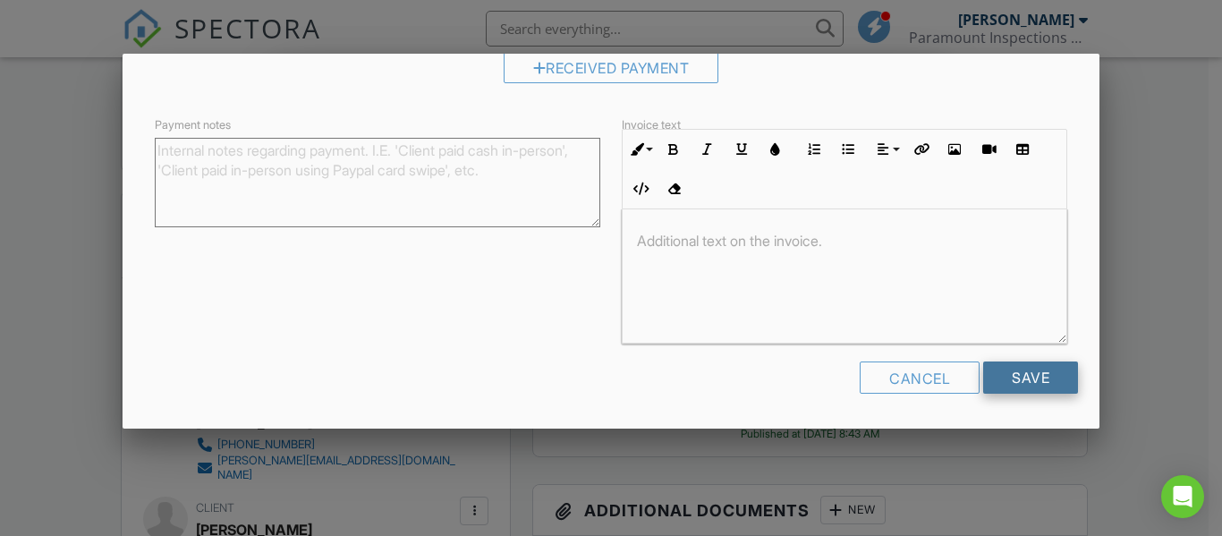
click at [1027, 373] on input "Save" at bounding box center [1031, 378] width 95 height 32
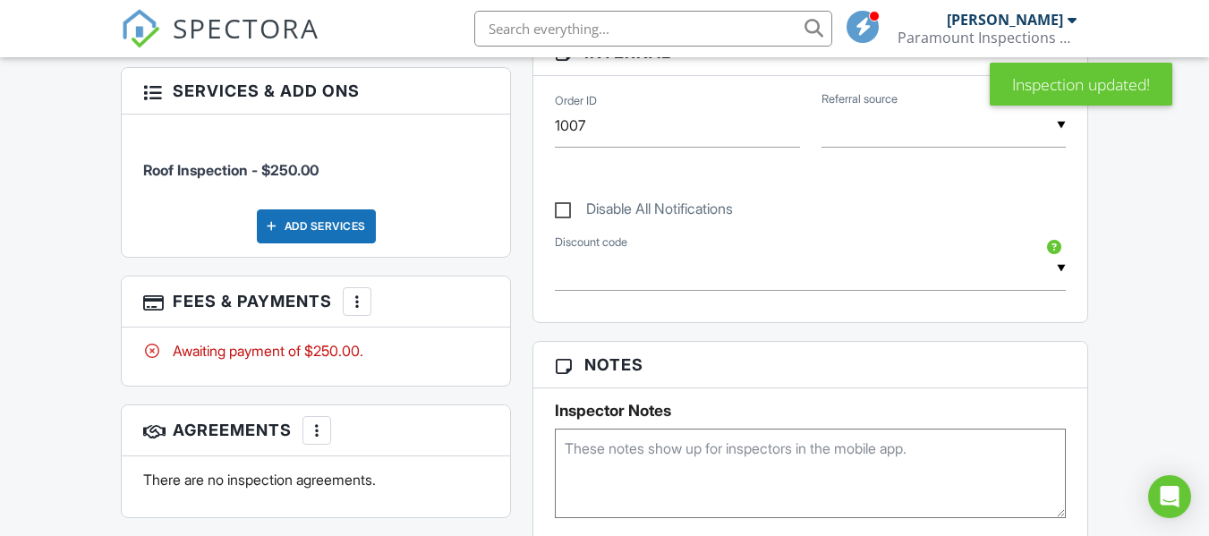
scroll to position [1111, 0]
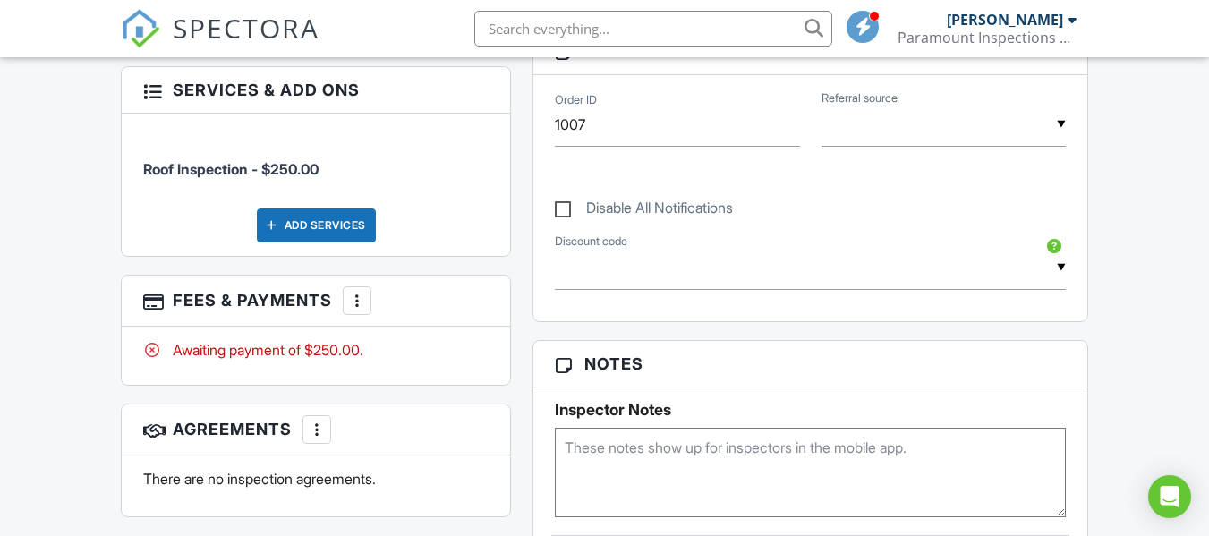
click at [356, 292] on div at bounding box center [357, 301] width 18 height 18
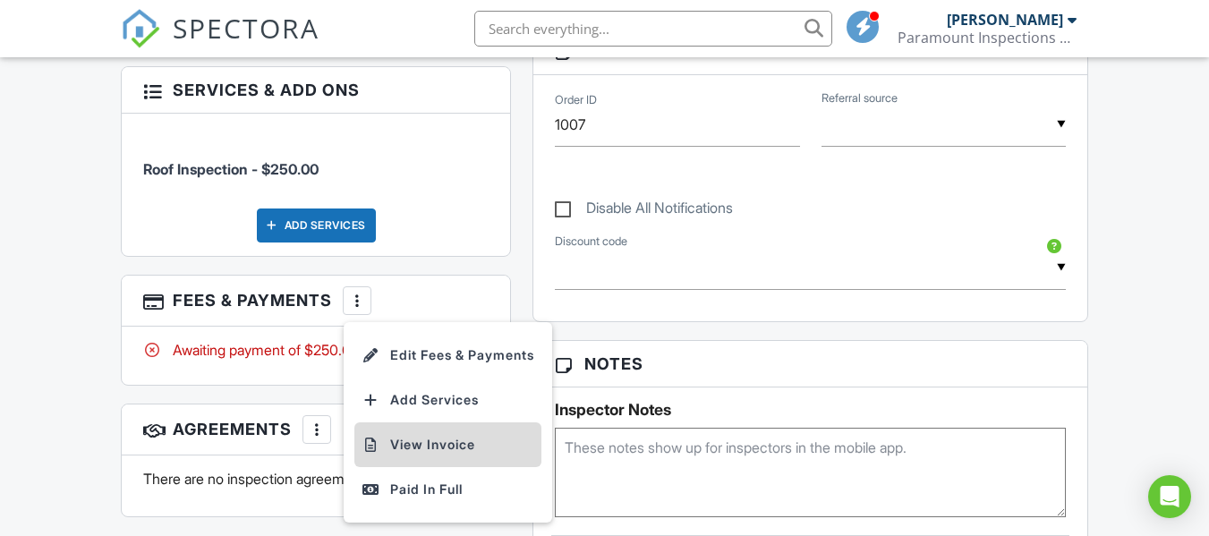
click at [428, 443] on li "View Invoice" at bounding box center [447, 444] width 187 height 45
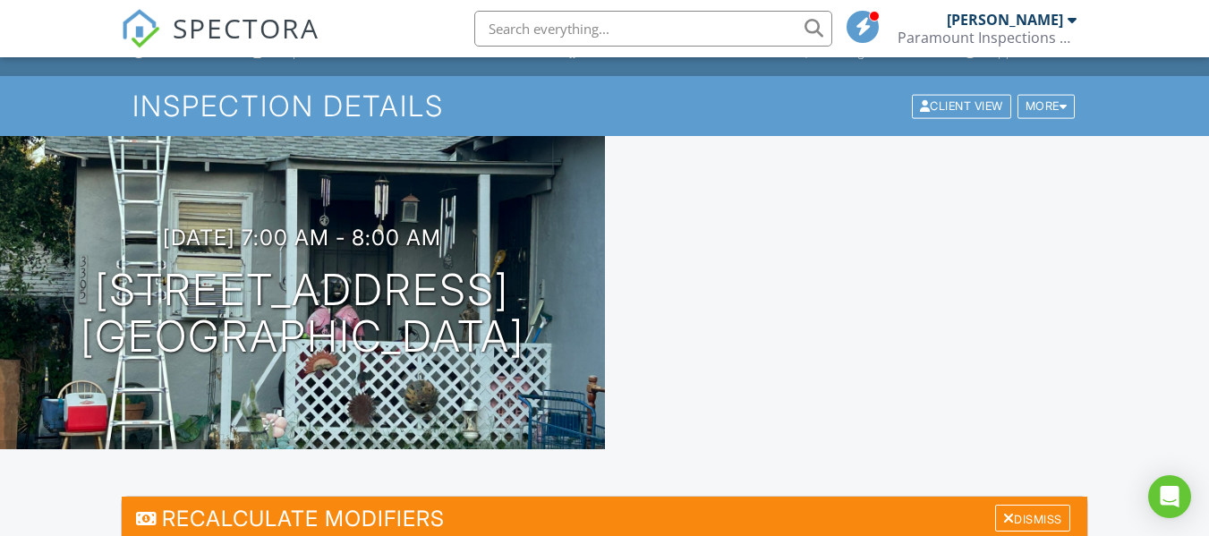
scroll to position [0, 0]
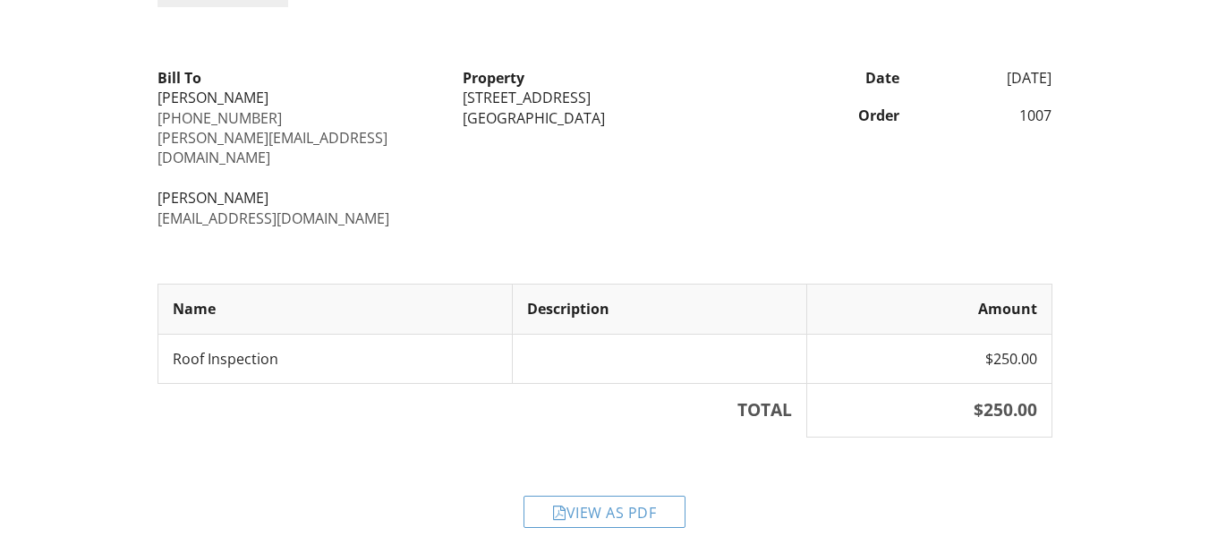
scroll to position [150, 0]
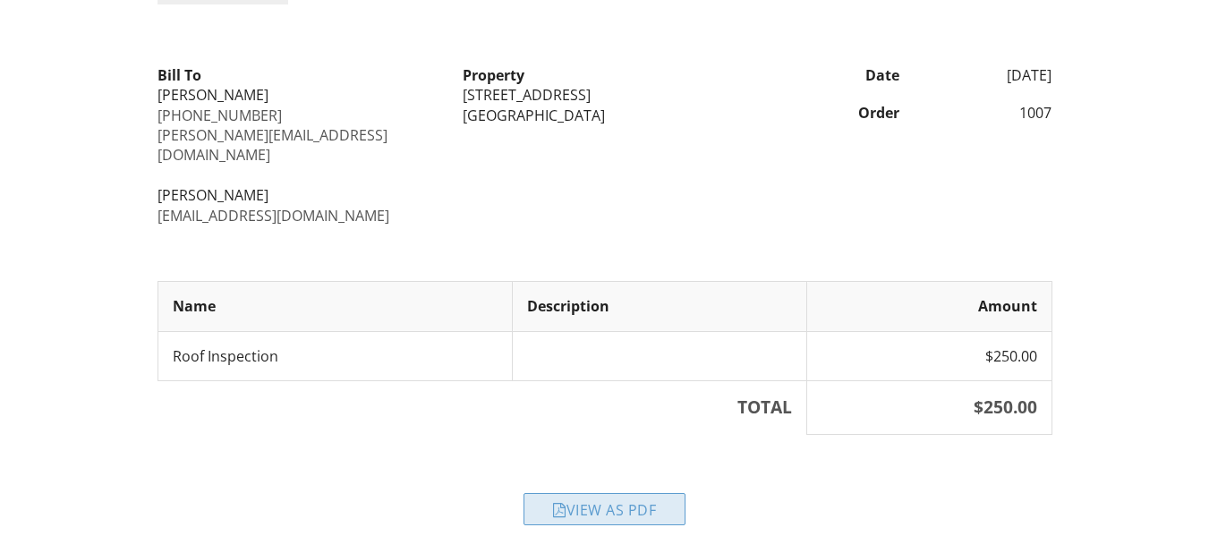
click at [616, 493] on div "View as PDF" at bounding box center [605, 509] width 162 height 32
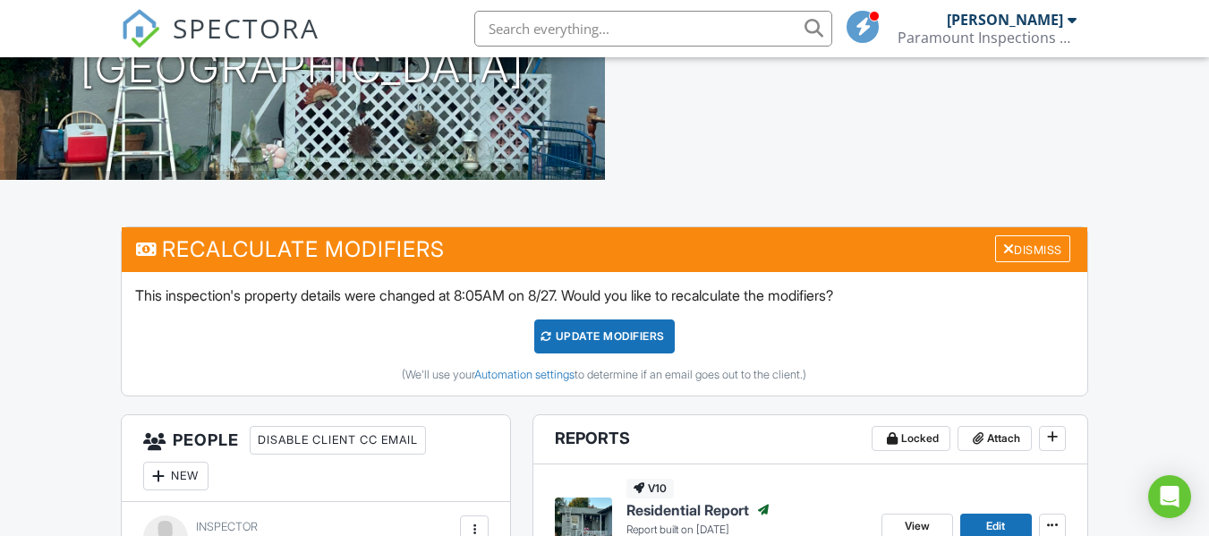
scroll to position [275, 0]
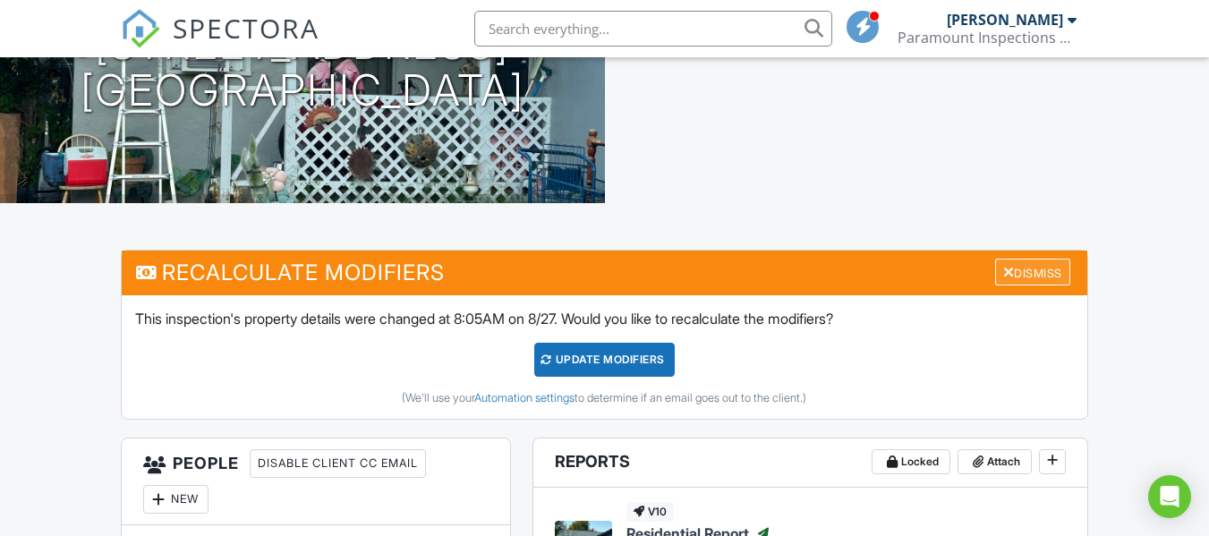
click at [1006, 268] on div at bounding box center [1009, 272] width 12 height 14
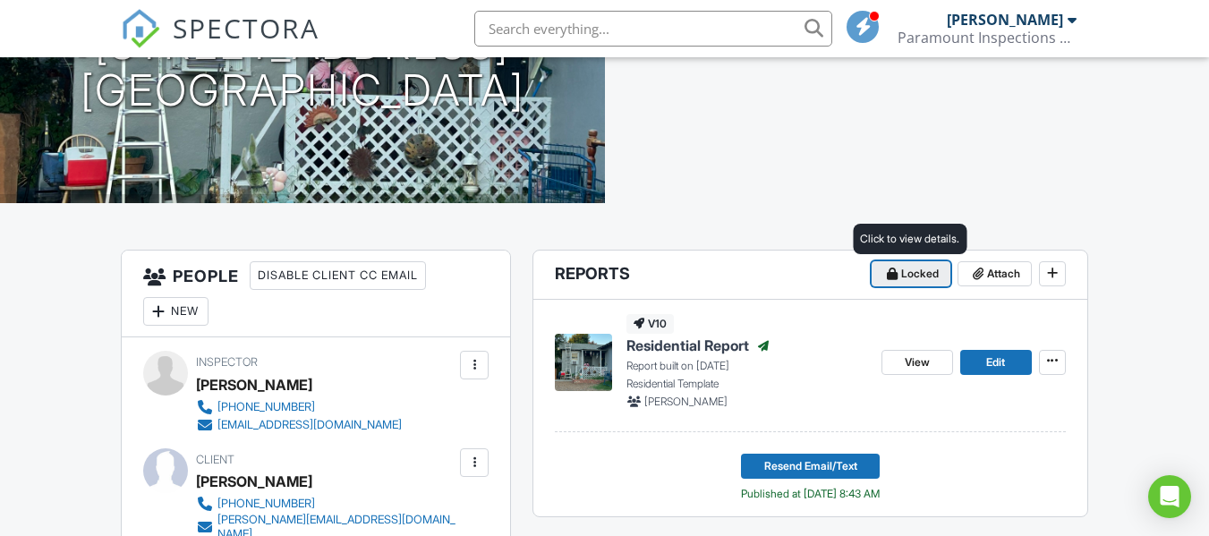
click at [914, 270] on span "Locked" at bounding box center [920, 274] width 38 height 18
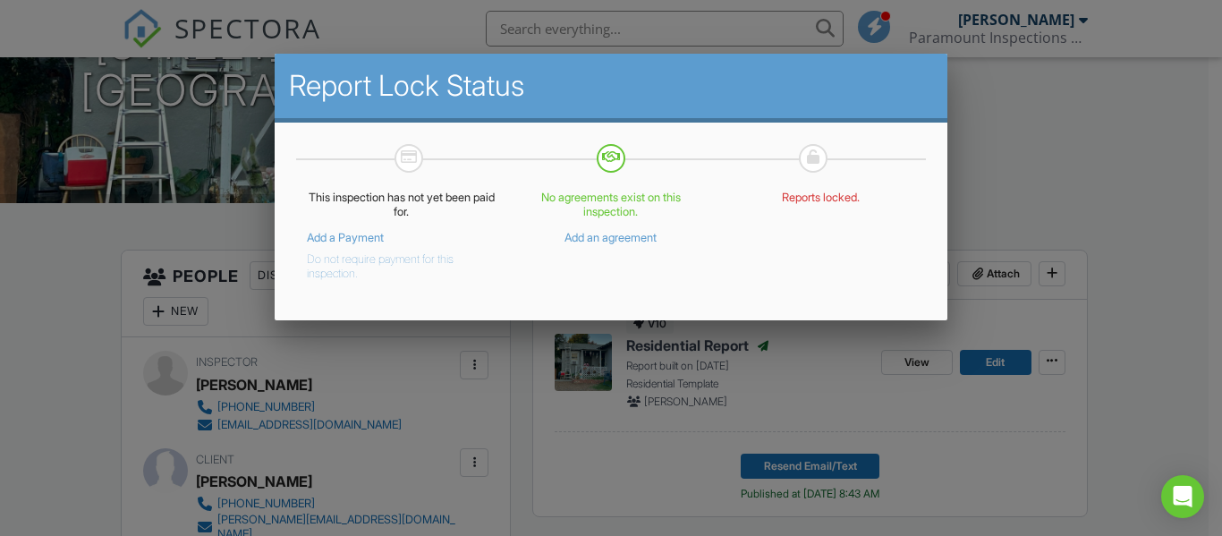
click at [1015, 182] on div at bounding box center [611, 246] width 1222 height 670
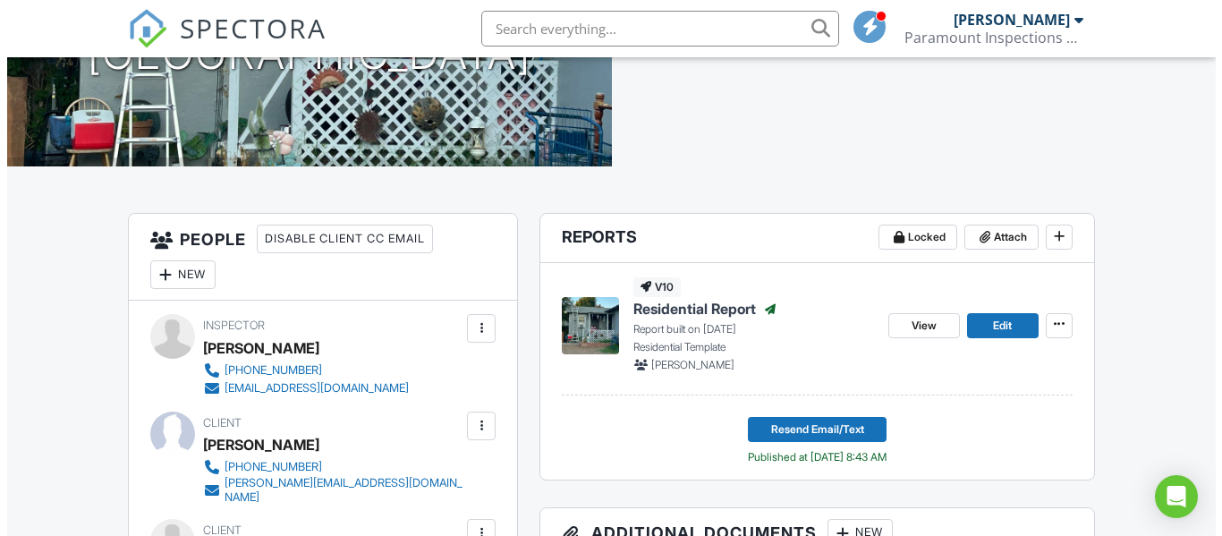
scroll to position [312, 0]
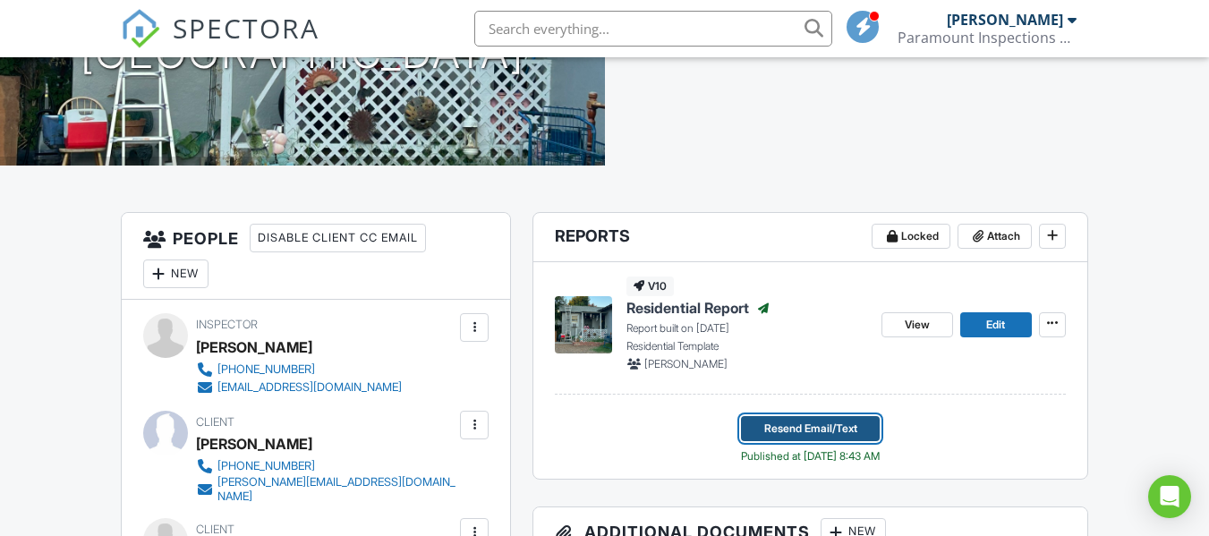
click at [782, 425] on span "Resend Email/Text" at bounding box center [810, 429] width 93 height 18
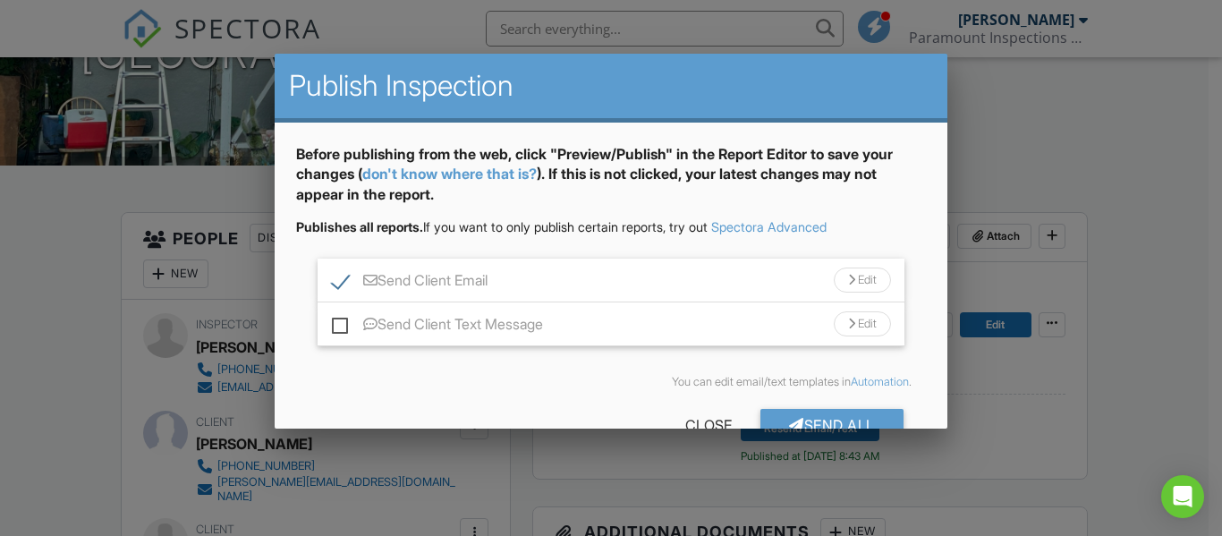
click at [614, 293] on div "Send Client Email Edit" at bounding box center [611, 281] width 586 height 44
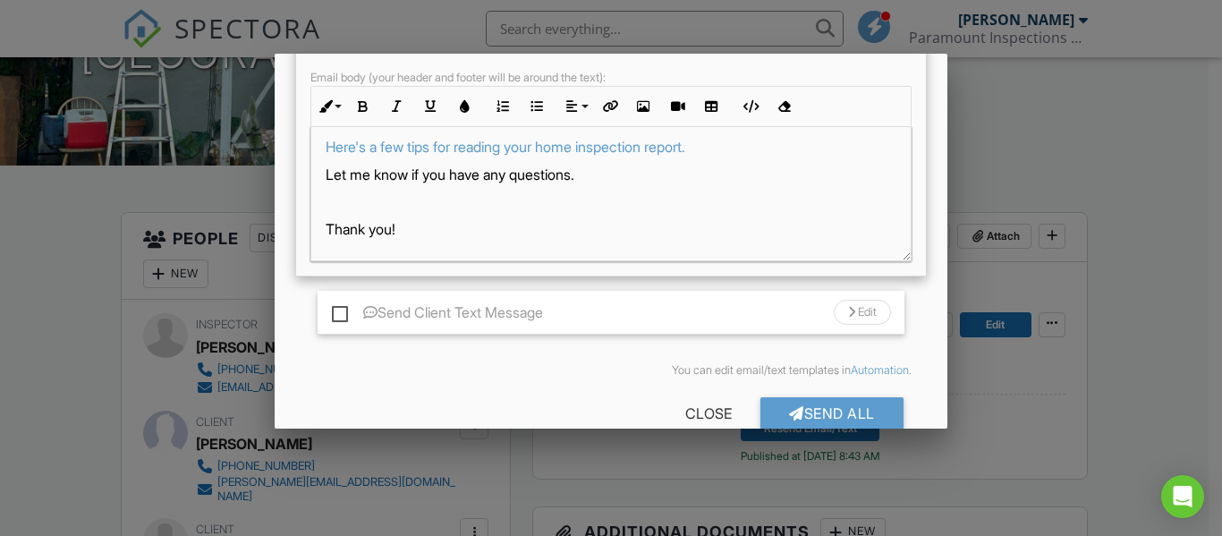
scroll to position [345, 0]
click at [789, 405] on div at bounding box center [796, 412] width 15 height 14
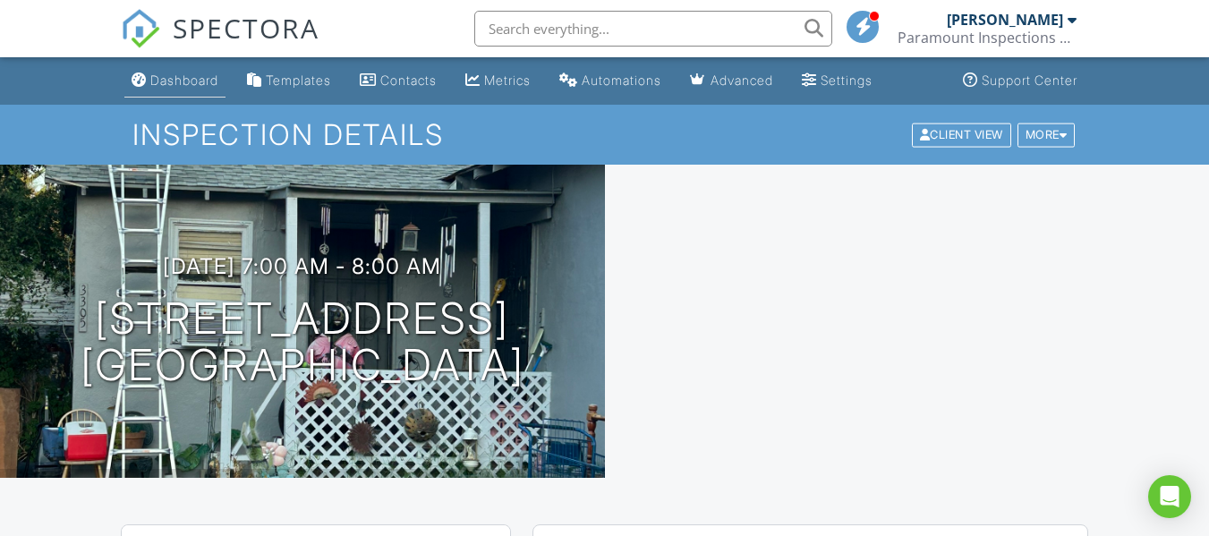
click at [182, 76] on div "Dashboard" at bounding box center [184, 79] width 68 height 15
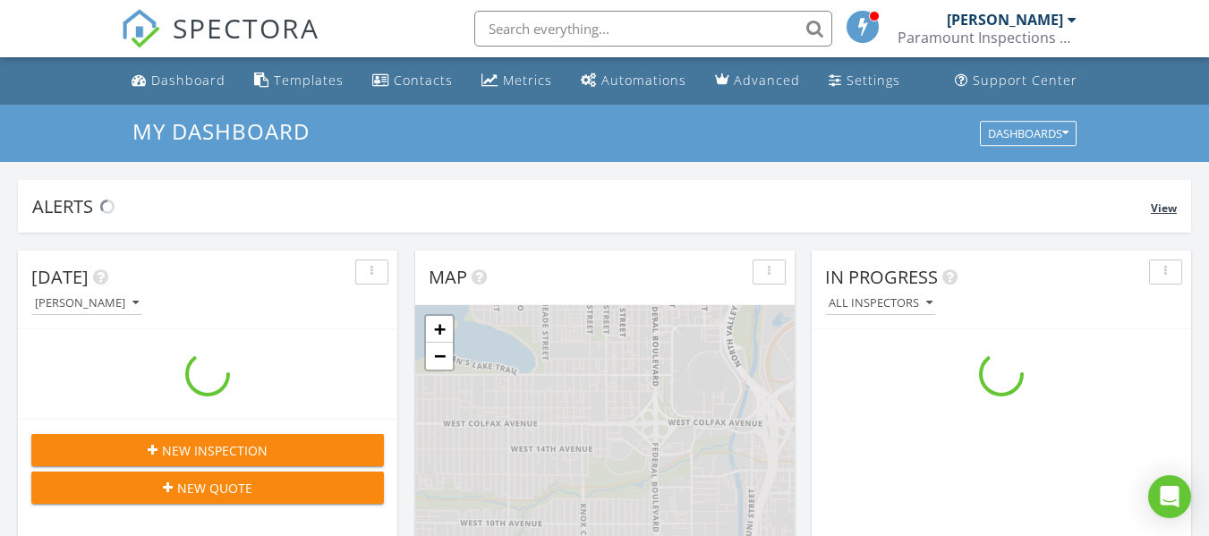
scroll to position [1657, 1237]
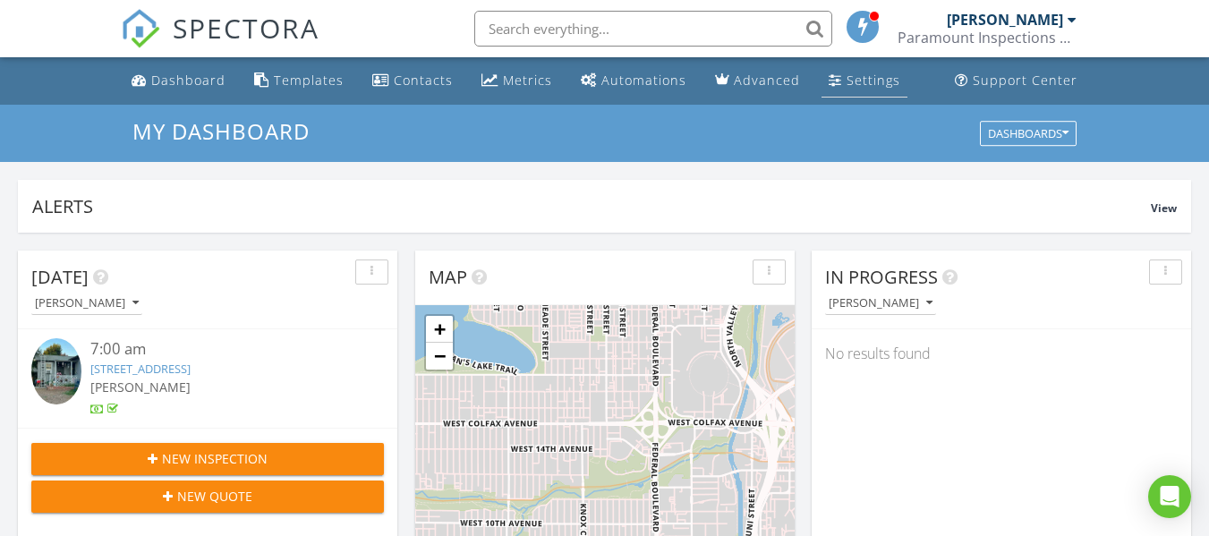
click at [832, 73] on link "Settings" at bounding box center [865, 80] width 86 height 33
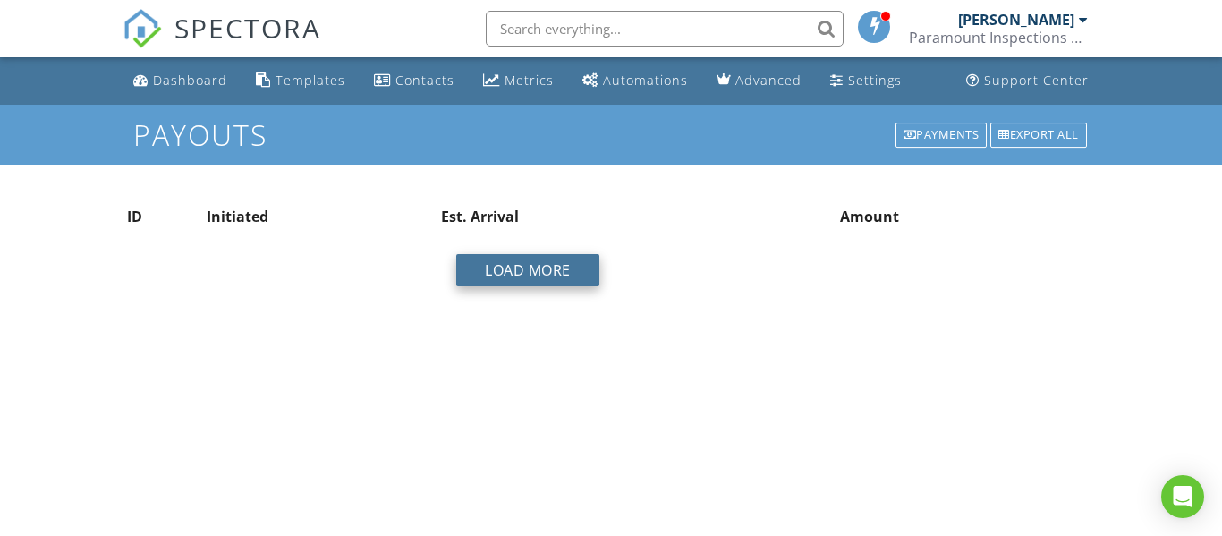
click at [516, 268] on button "Load More" at bounding box center [527, 270] width 143 height 32
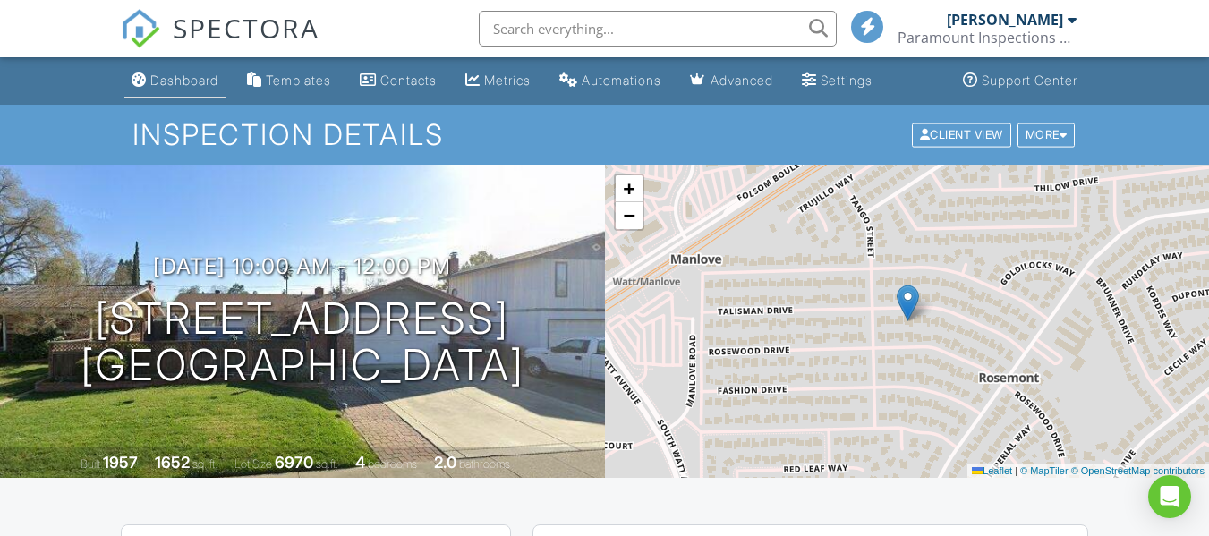
click at [181, 81] on div "Dashboard" at bounding box center [184, 79] width 68 height 15
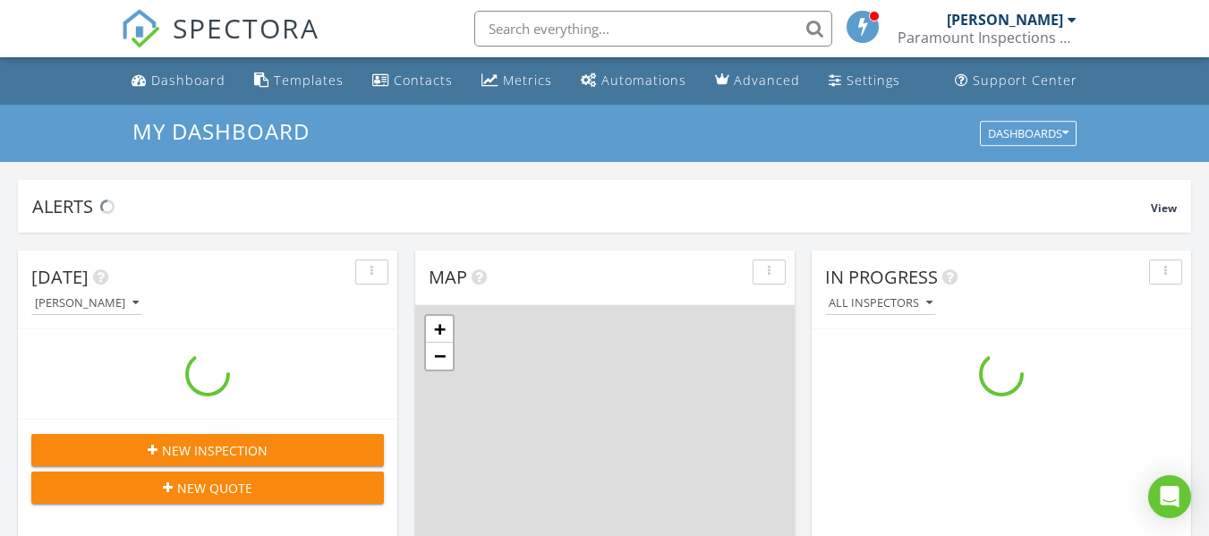
scroll to position [1657, 1237]
